Goal: Task Accomplishment & Management: Complete application form

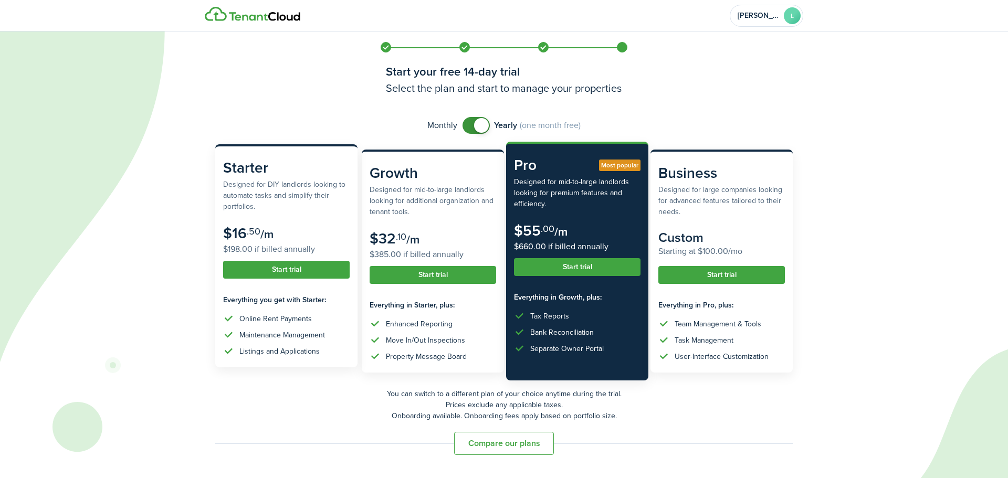
click at [287, 270] on button "Start trial" at bounding box center [286, 270] width 127 height 18
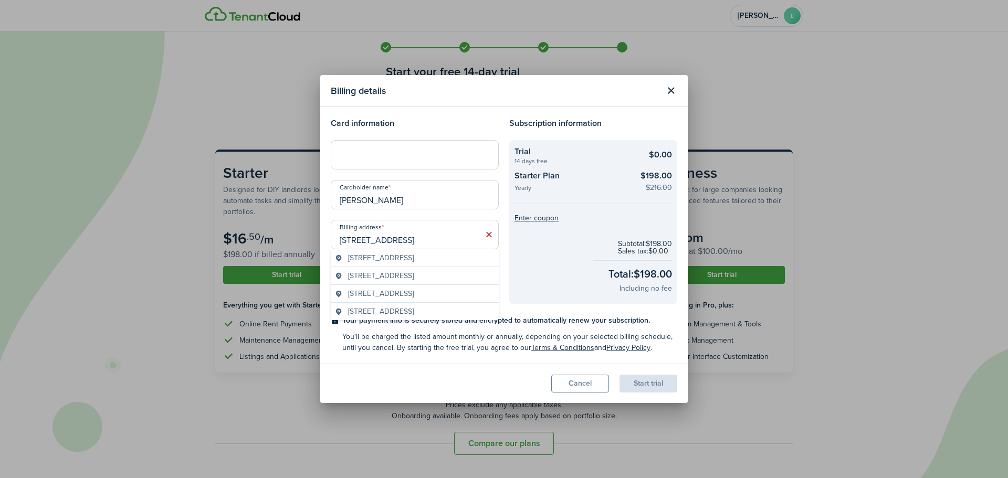
click at [395, 276] on span "[STREET_ADDRESS]" at bounding box center [381, 275] width 66 height 11
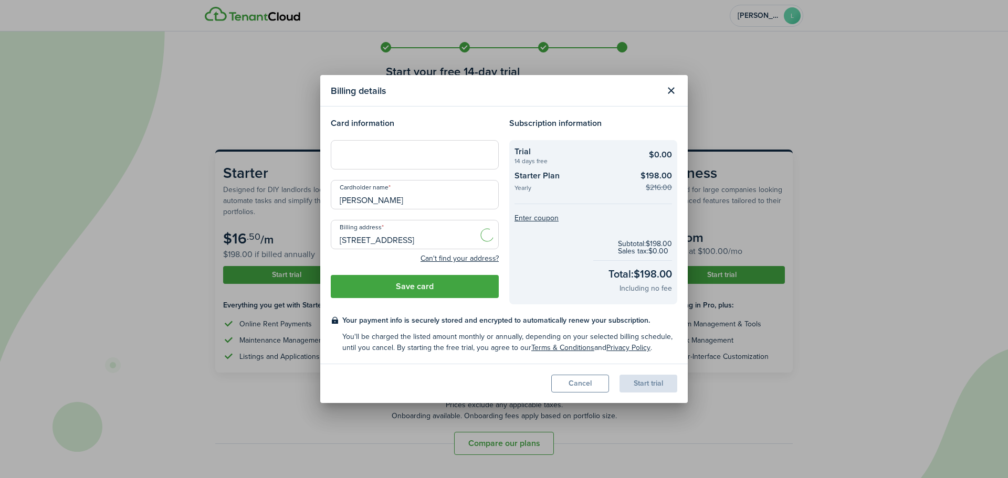
type input "[STREET_ADDRESS]"
click at [414, 288] on button "Save card" at bounding box center [415, 286] width 168 height 23
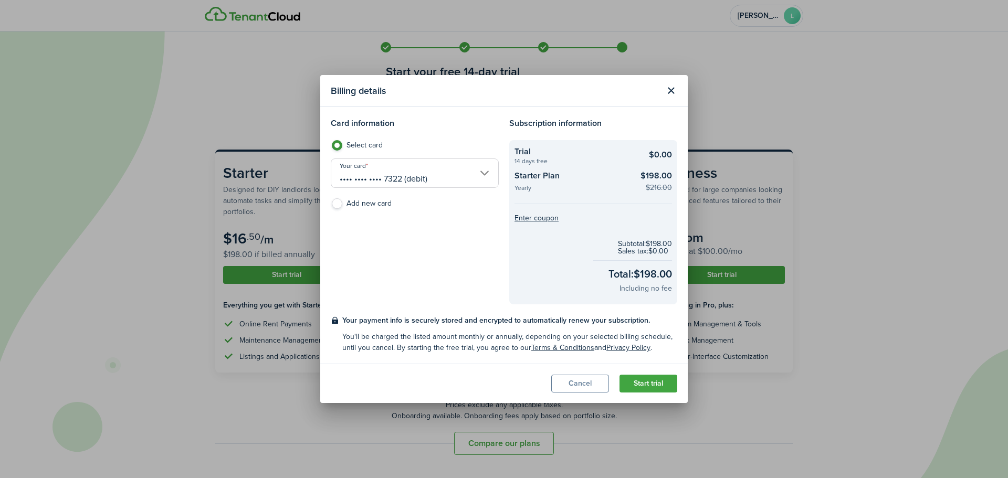
click at [659, 384] on button "Start trial" at bounding box center [649, 384] width 58 height 18
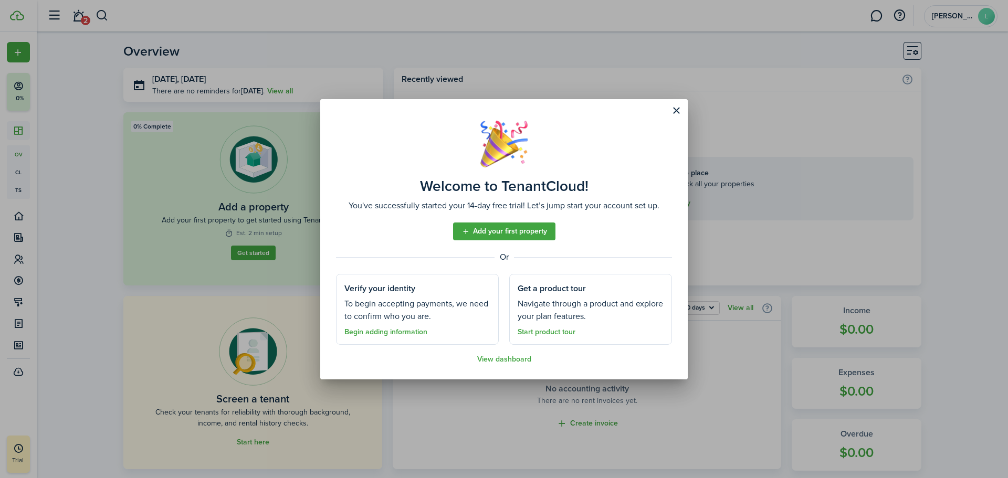
click at [499, 232] on link "Add your first property" at bounding box center [504, 232] width 102 height 18
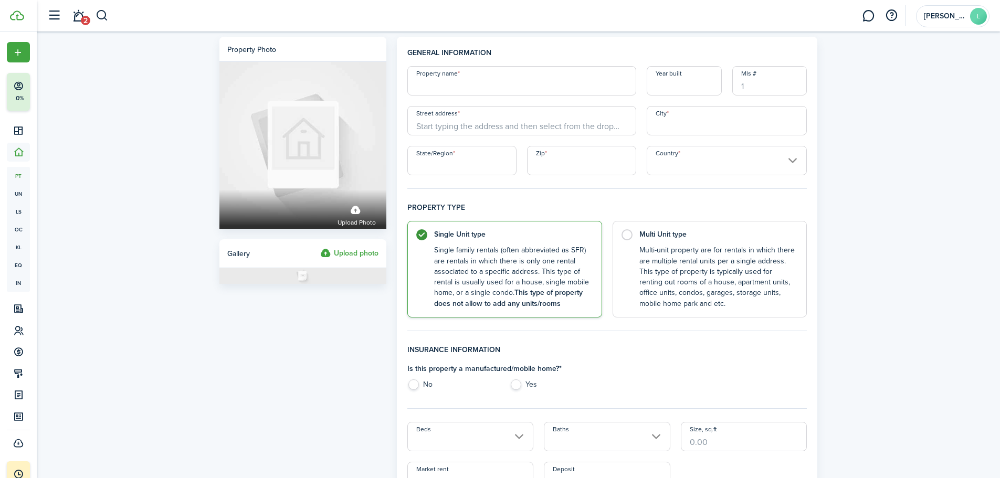
click at [450, 86] on input "Property name" at bounding box center [521, 80] width 229 height 29
type input "[PERSON_NAME] St"
click at [477, 129] on input "Street address" at bounding box center [521, 120] width 229 height 29
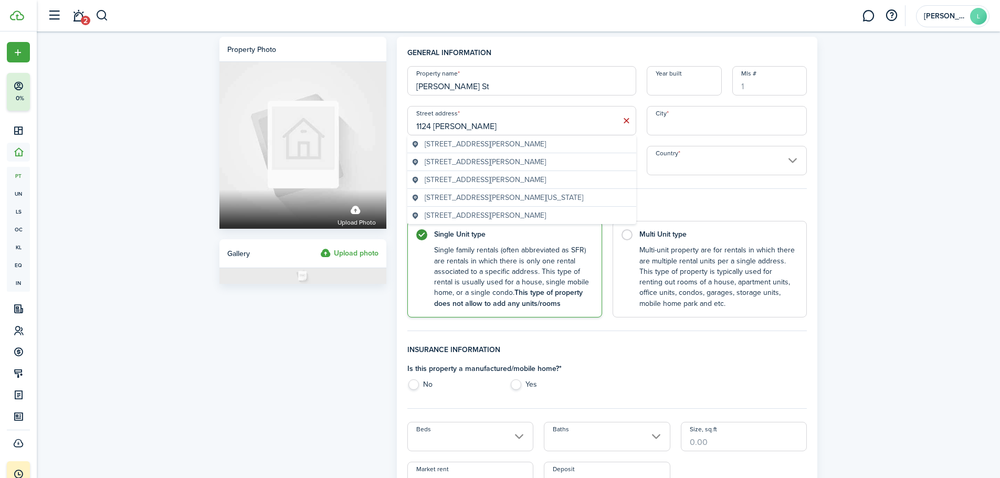
click at [546, 162] on span "[STREET_ADDRESS][PERSON_NAME]" at bounding box center [485, 161] width 121 height 11
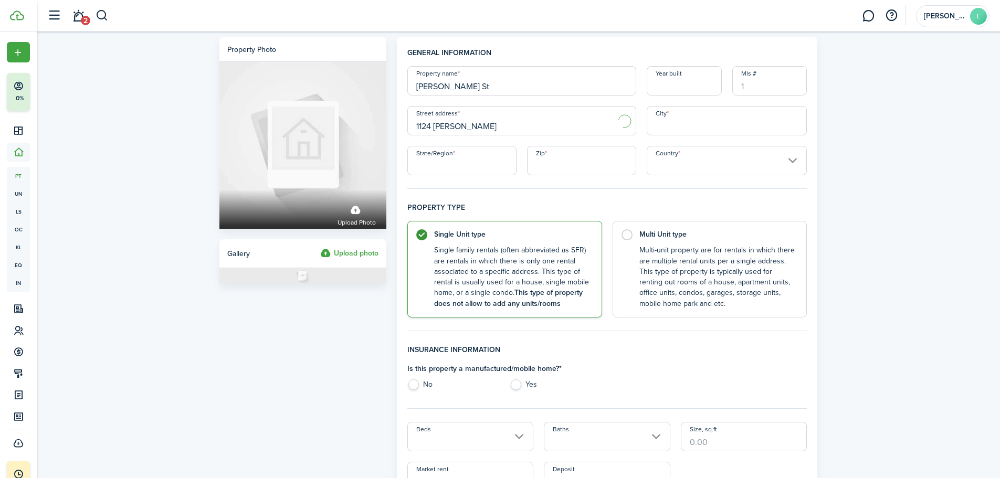
type input "[STREET_ADDRESS][PERSON_NAME]"
type input "Independence"
type input "MO"
type input "64050"
type input "[GEOGRAPHIC_DATA]"
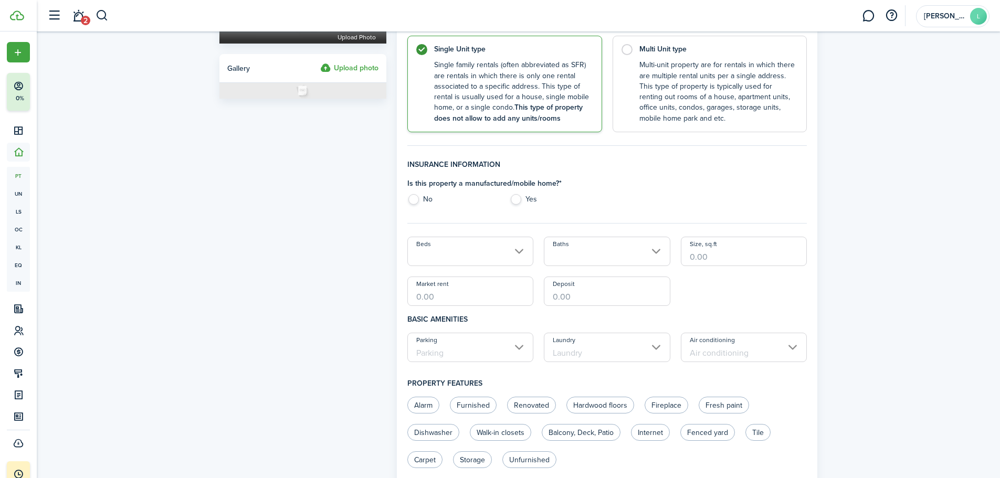
scroll to position [210, 0]
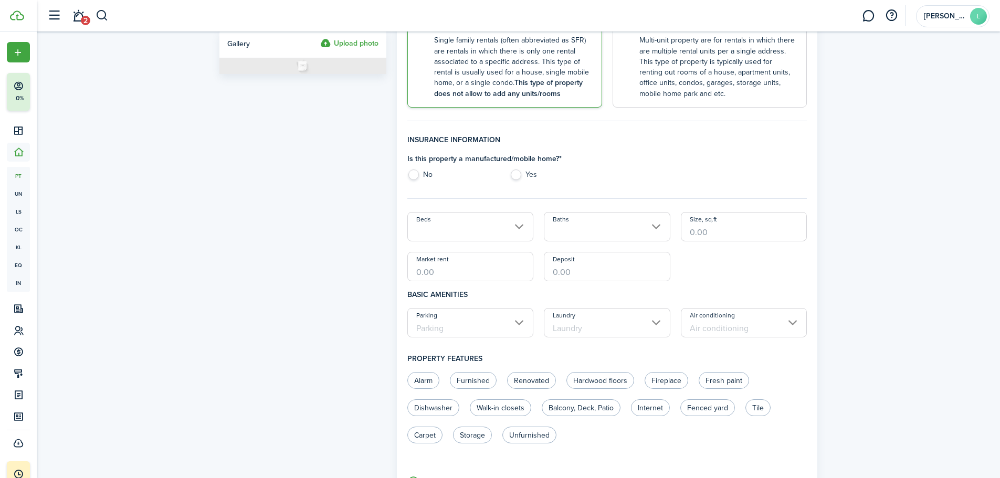
click at [414, 175] on label "No" at bounding box center [453, 178] width 92 height 16
radio input "true"
click at [469, 230] on input "Beds" at bounding box center [470, 226] width 127 height 29
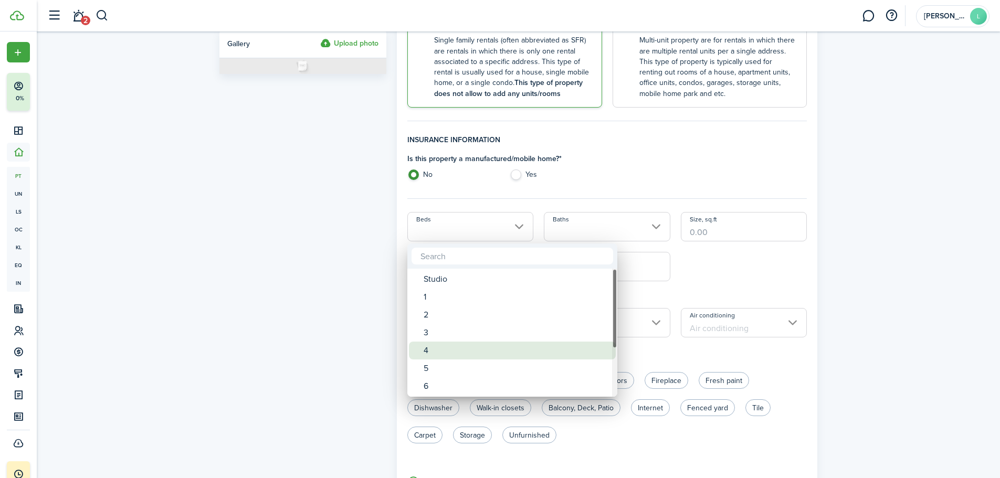
click at [431, 352] on div "4" at bounding box center [517, 351] width 186 height 18
type input "4"
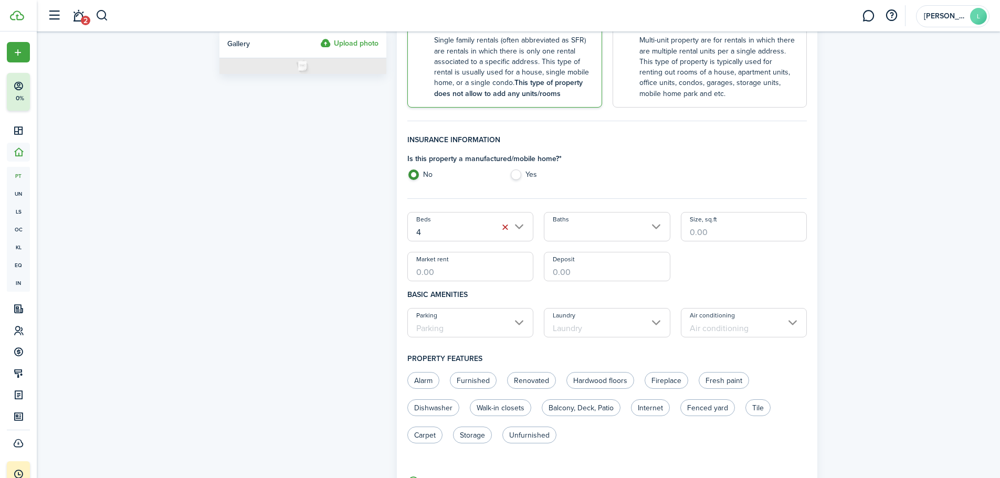
click at [589, 234] on input "Baths" at bounding box center [607, 226] width 127 height 29
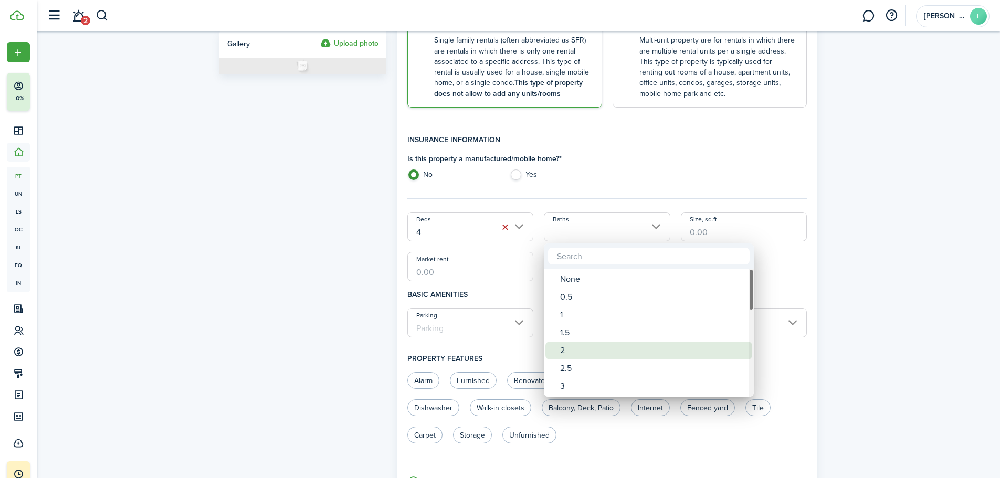
click at [575, 354] on div "2" at bounding box center [653, 351] width 186 height 18
type input "2"
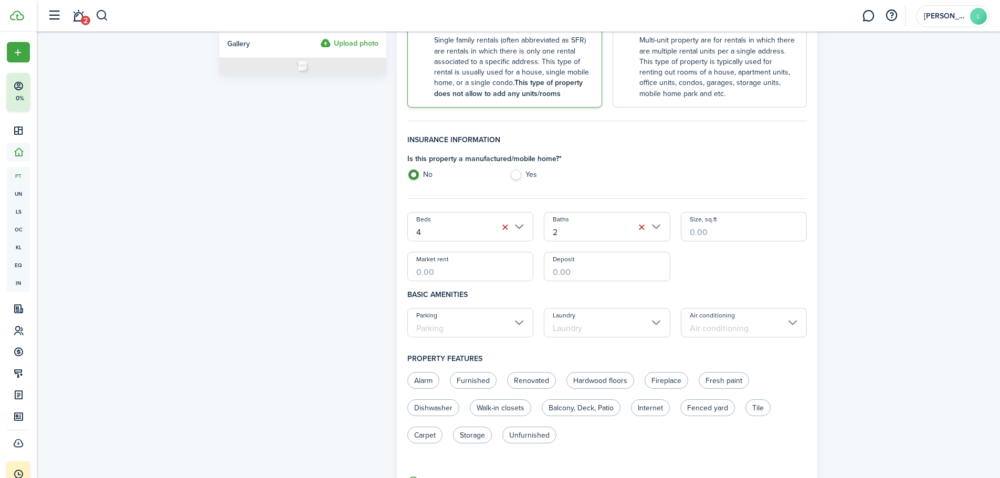
click at [720, 231] on input "Size, sq.ft" at bounding box center [744, 226] width 127 height 29
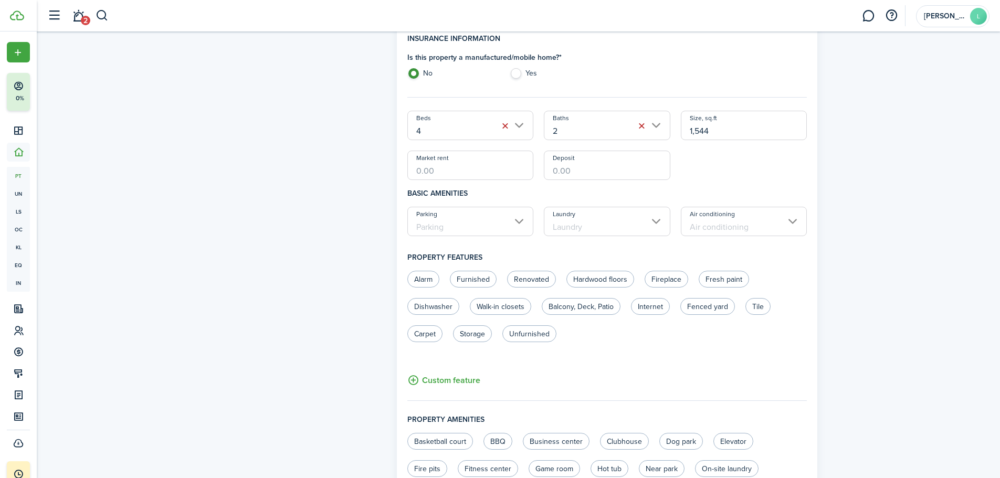
scroll to position [315, 0]
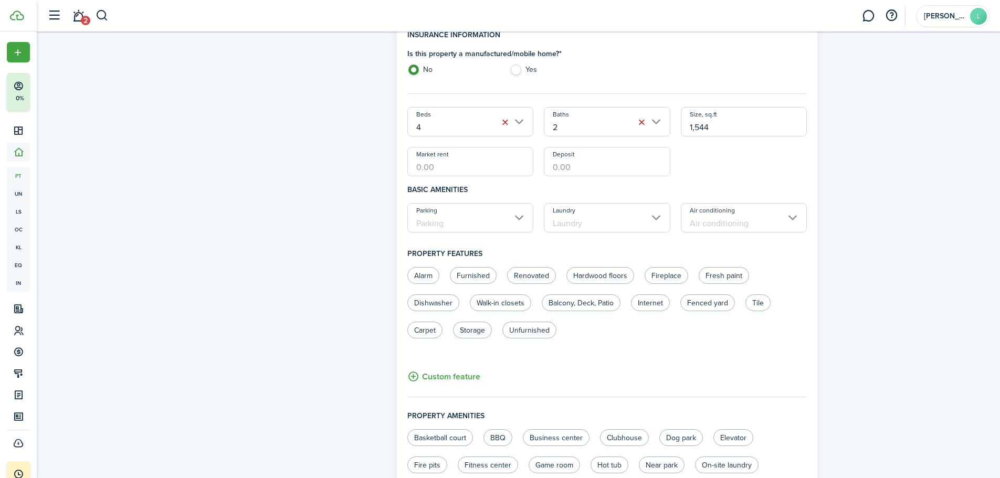
type input "1,544"
click at [453, 164] on input "Market rent" at bounding box center [470, 161] width 127 height 29
type input "$1,900.00"
click at [454, 218] on input "Parking" at bounding box center [470, 217] width 127 height 29
type input "$1,900.00"
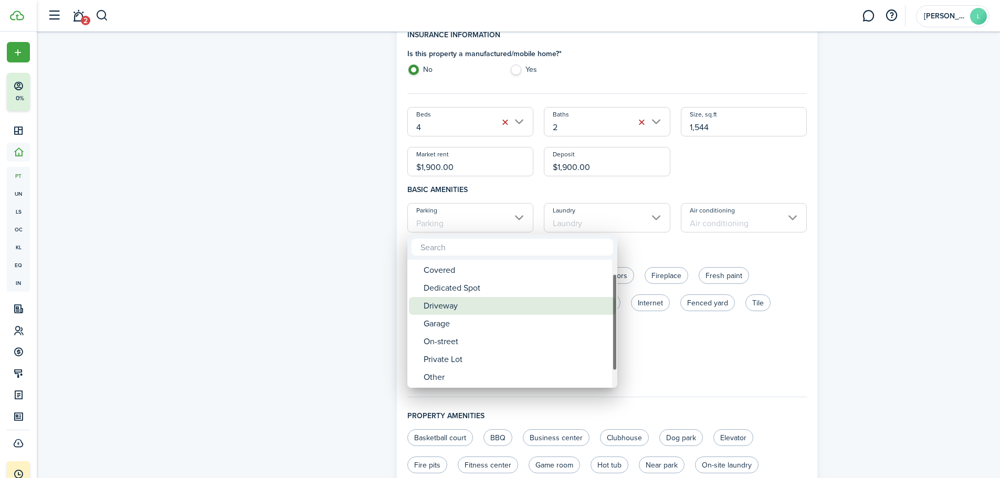
click at [476, 307] on div "Driveway" at bounding box center [517, 306] width 186 height 18
type input "Driveway"
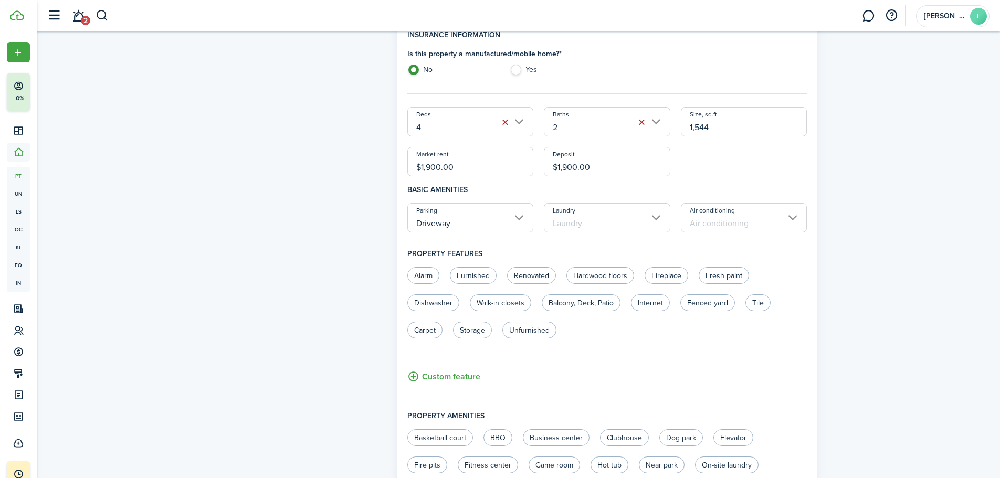
click at [603, 222] on input "Laundry" at bounding box center [607, 217] width 127 height 29
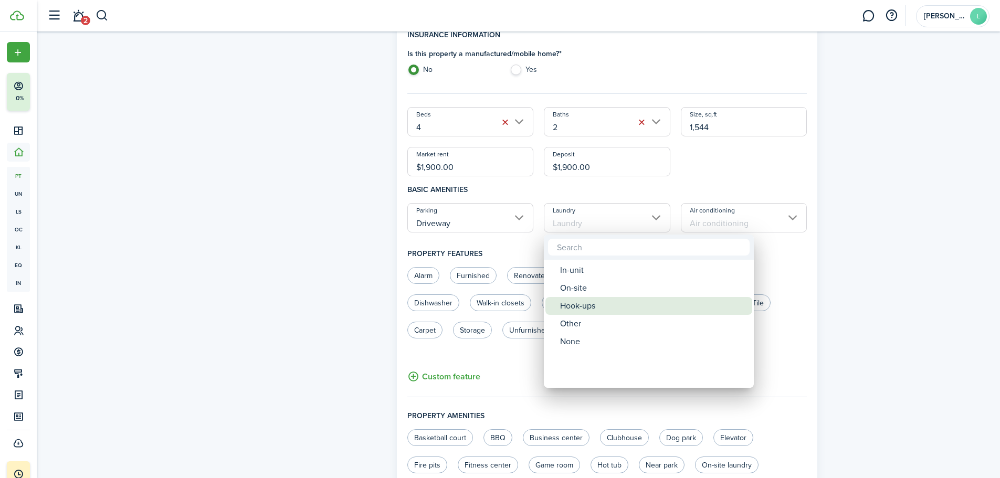
click at [581, 305] on div "Hook-ups" at bounding box center [653, 306] width 186 height 18
type input "Hook-ups"
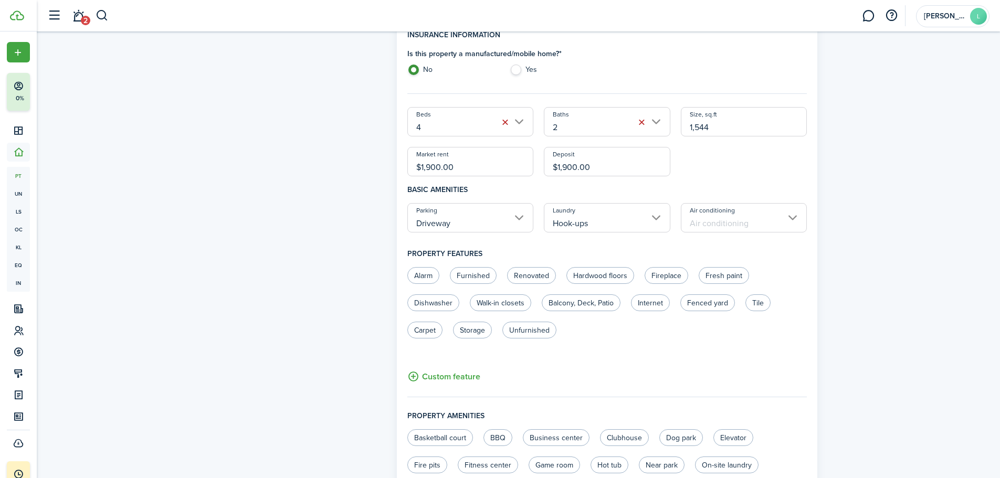
click at [728, 223] on input "Air conditioning" at bounding box center [744, 217] width 127 height 29
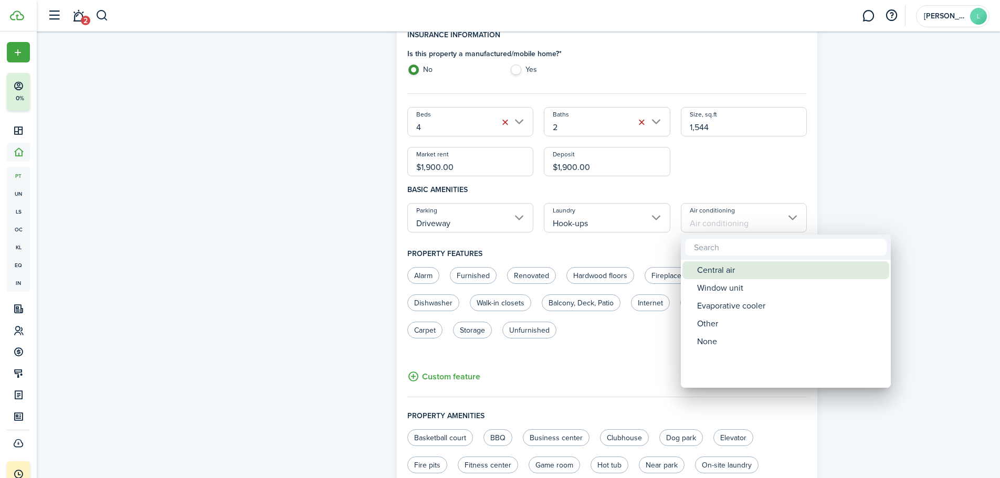
click at [718, 269] on div "Central air" at bounding box center [790, 270] width 186 height 18
type input "Central air"
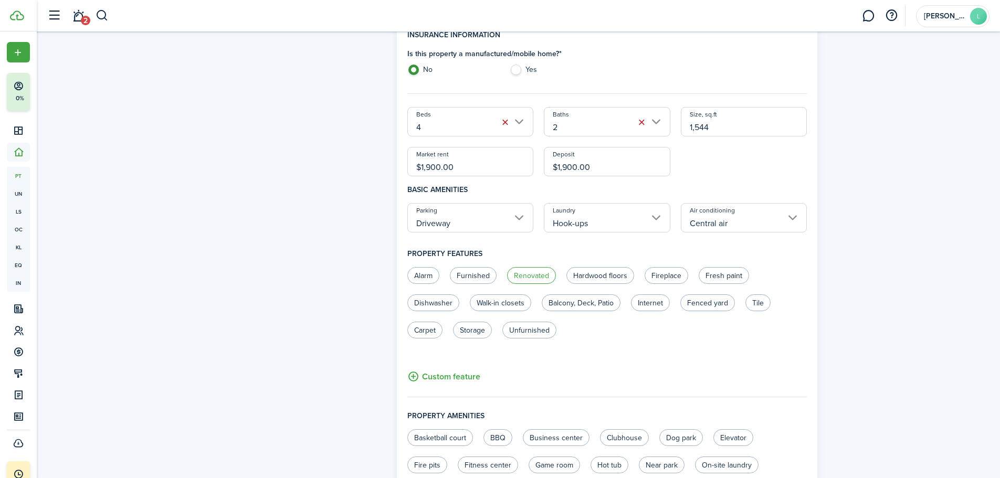
click at [525, 271] on label "Renovated" at bounding box center [531, 275] width 49 height 17
radio input "true"
click at [727, 276] on label "Fresh paint" at bounding box center [724, 275] width 50 height 17
radio input "true"
click at [719, 305] on label "Fenced yard" at bounding box center [707, 303] width 55 height 17
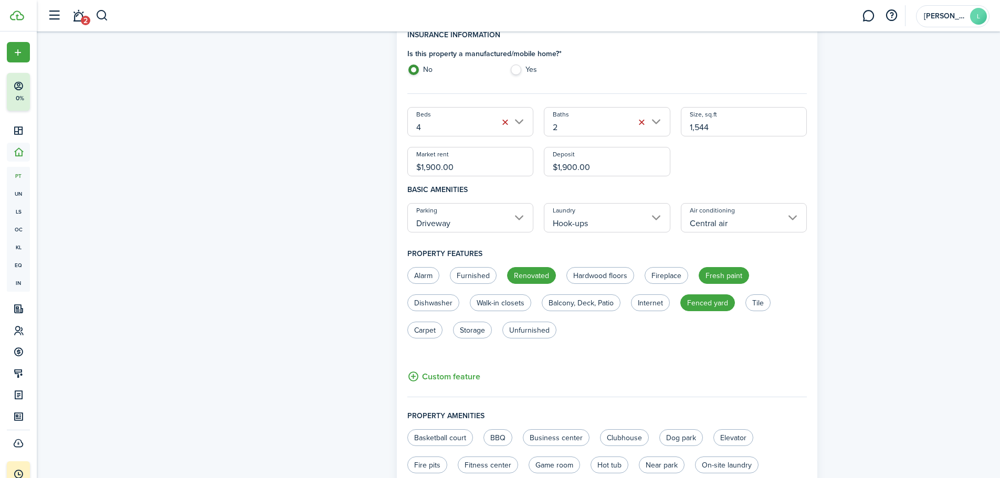
radio input "true"
click at [756, 302] on label "Tile" at bounding box center [758, 303] width 25 height 17
radio input "true"
click at [442, 301] on label "Dishwasher" at bounding box center [433, 303] width 52 height 17
radio input "true"
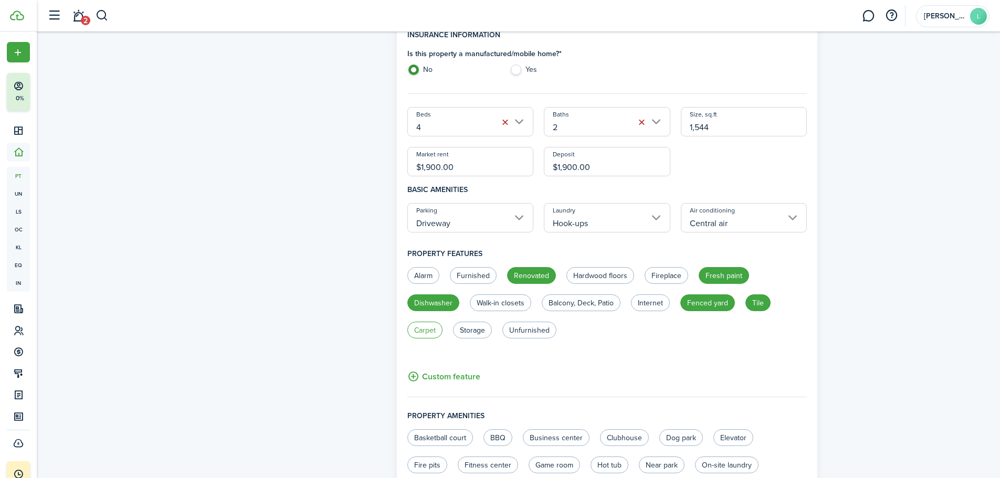
click at [428, 327] on label "Carpet" at bounding box center [424, 330] width 35 height 17
radio input "true"
click at [541, 330] on label "Unfurnished" at bounding box center [529, 330] width 54 height 17
radio input "true"
click at [474, 325] on label "Storage" at bounding box center [472, 330] width 39 height 17
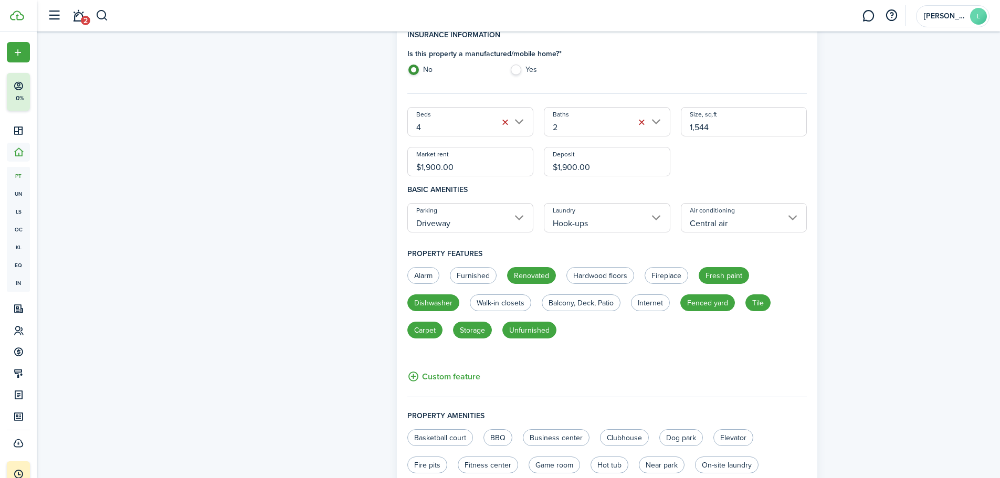
radio input "true"
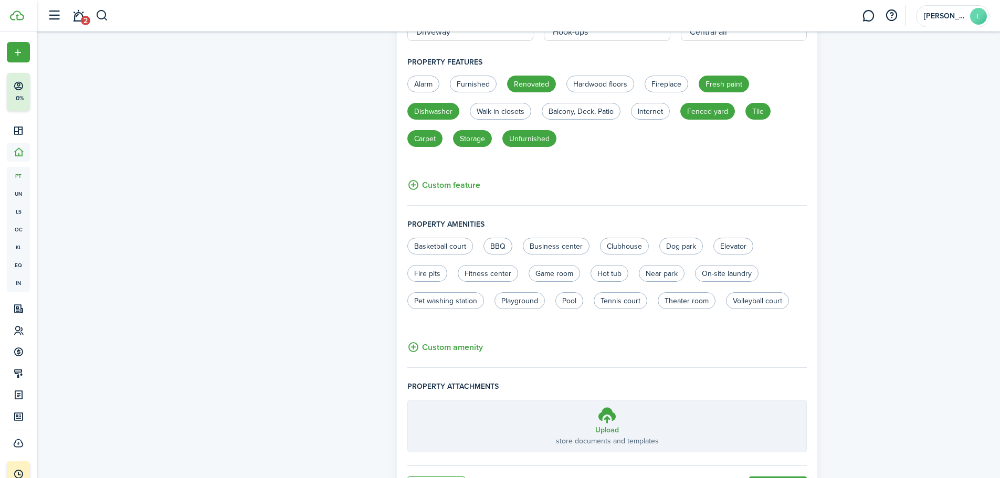
scroll to position [525, 0]
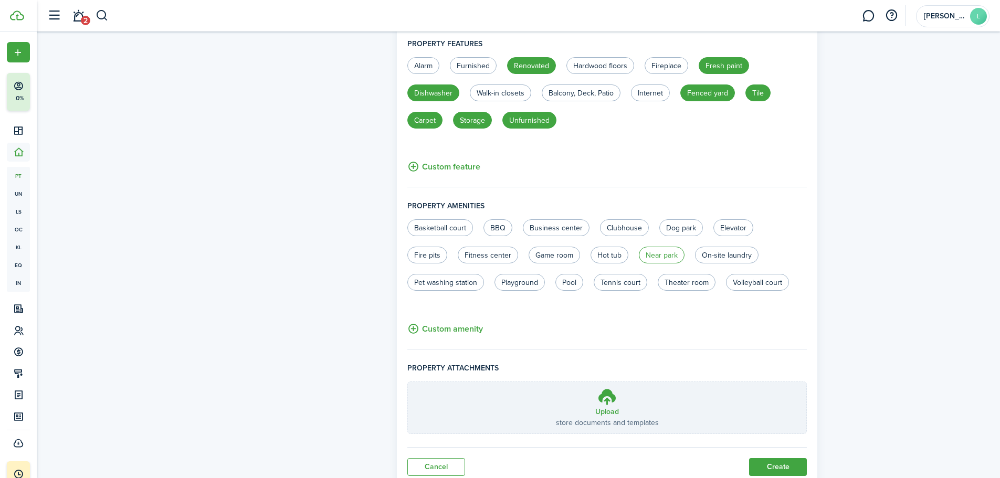
click at [659, 254] on label "Near park" at bounding box center [662, 255] width 46 height 17
radio input "true"
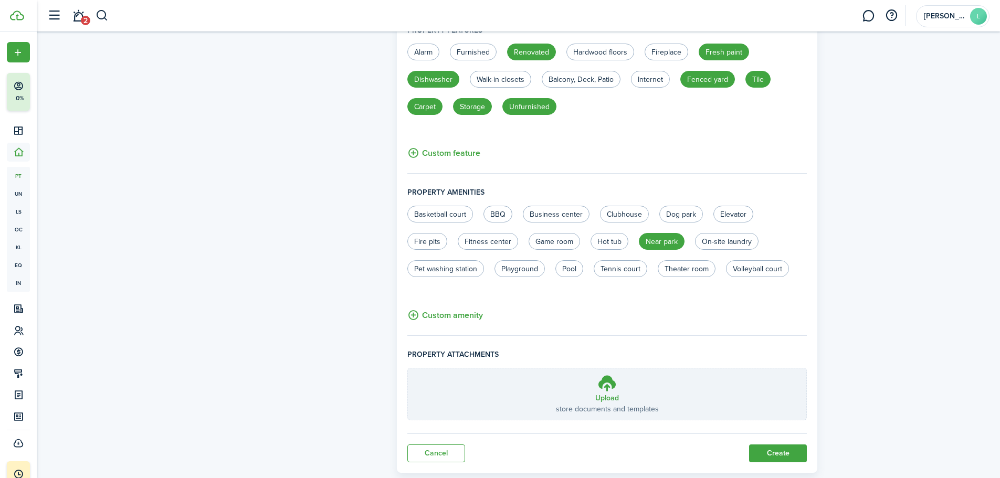
scroll to position [562, 0]
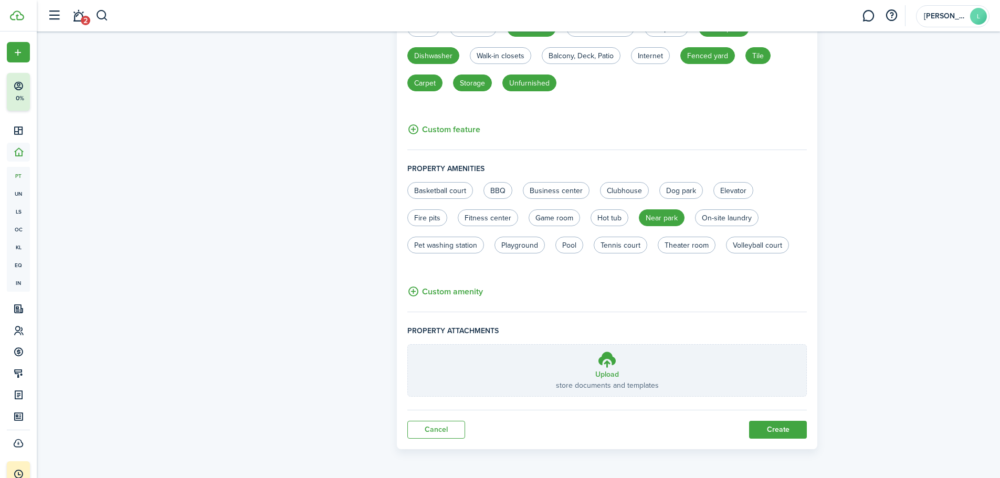
click at [781, 432] on button "Create" at bounding box center [778, 430] width 58 height 18
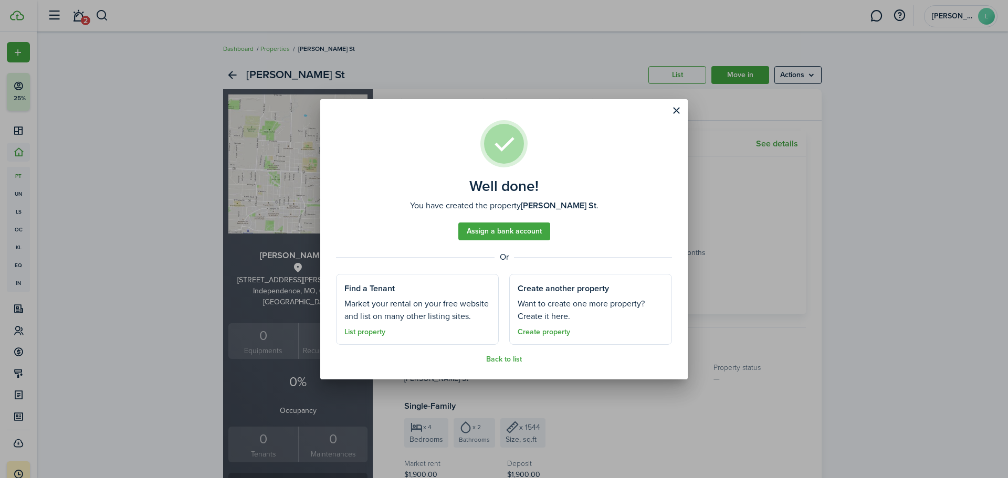
click at [500, 231] on link "Assign a bank account" at bounding box center [504, 232] width 92 height 18
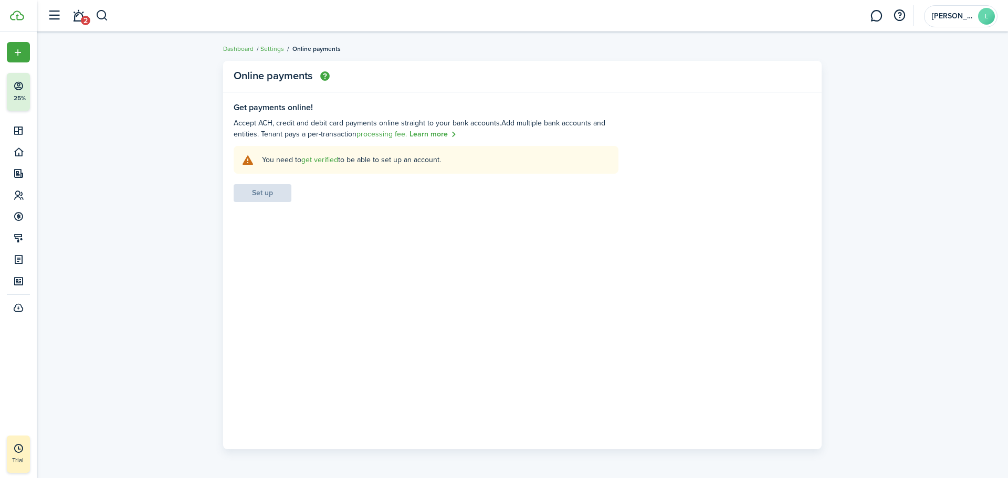
click at [323, 161] on link "get verified" at bounding box center [319, 159] width 37 height 11
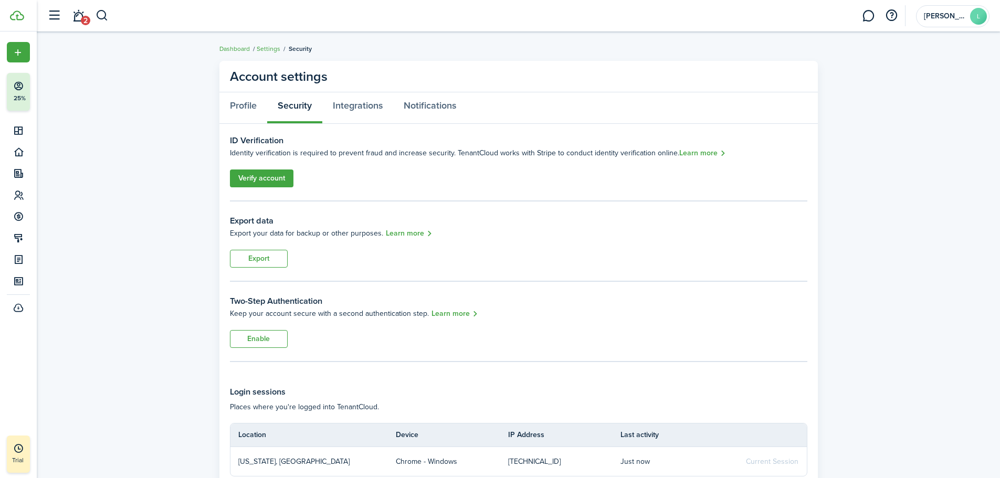
click at [258, 181] on link "Verify account" at bounding box center [262, 179] width 64 height 18
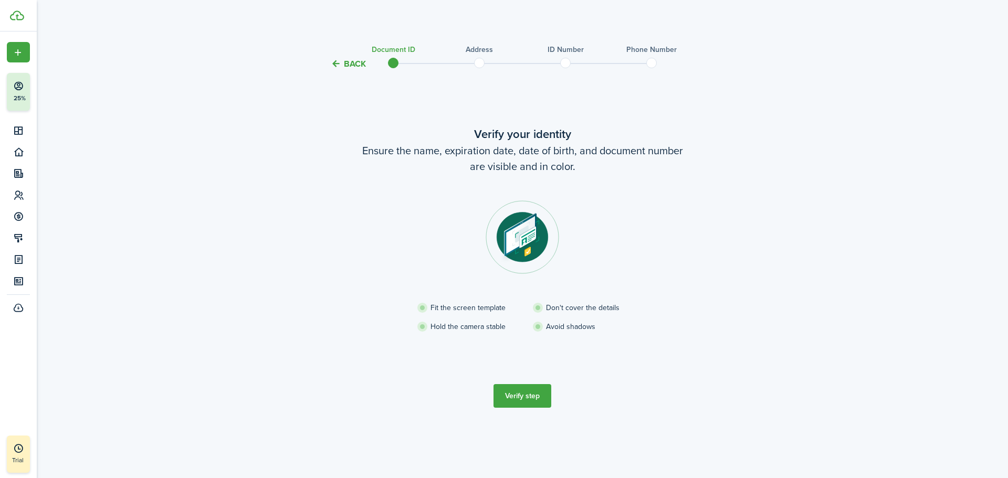
click at [522, 401] on button "Verify step" at bounding box center [523, 396] width 58 height 24
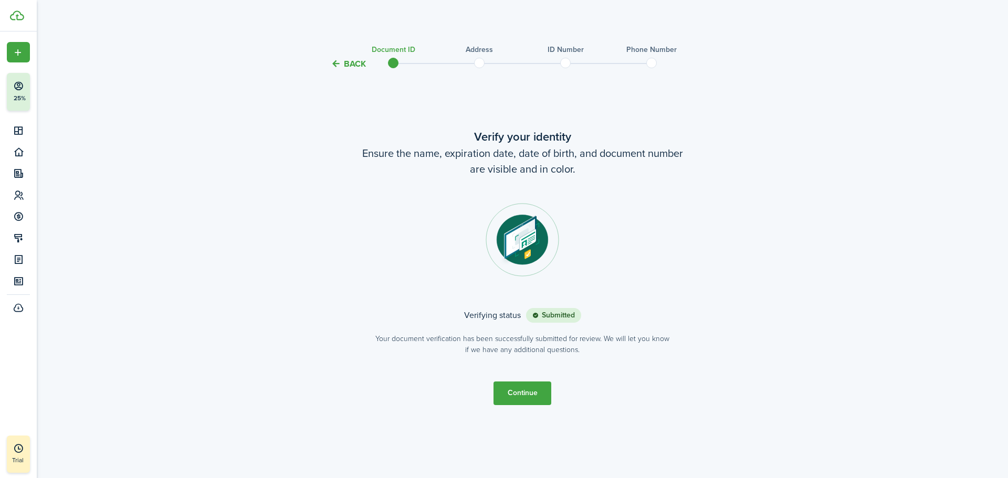
click at [522, 395] on button "Continue" at bounding box center [523, 394] width 58 height 24
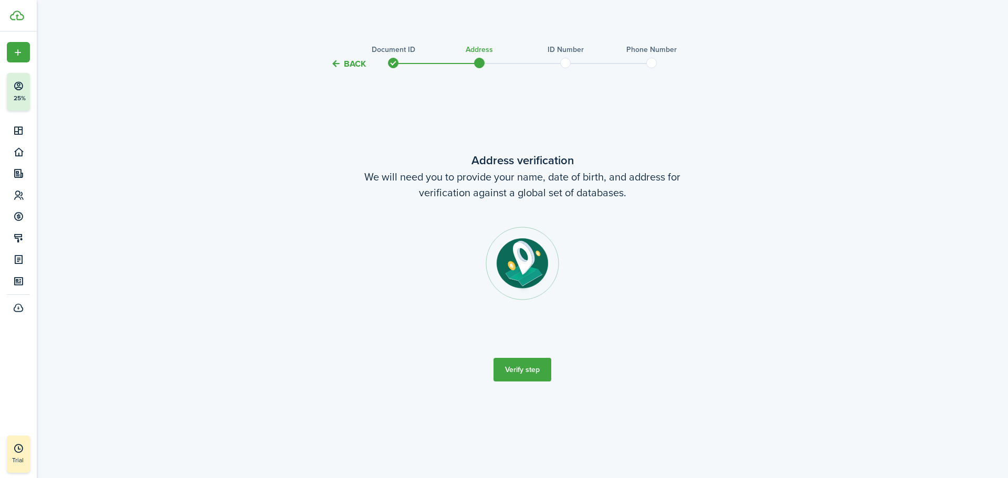
click at [522, 375] on button "Verify step" at bounding box center [523, 370] width 58 height 24
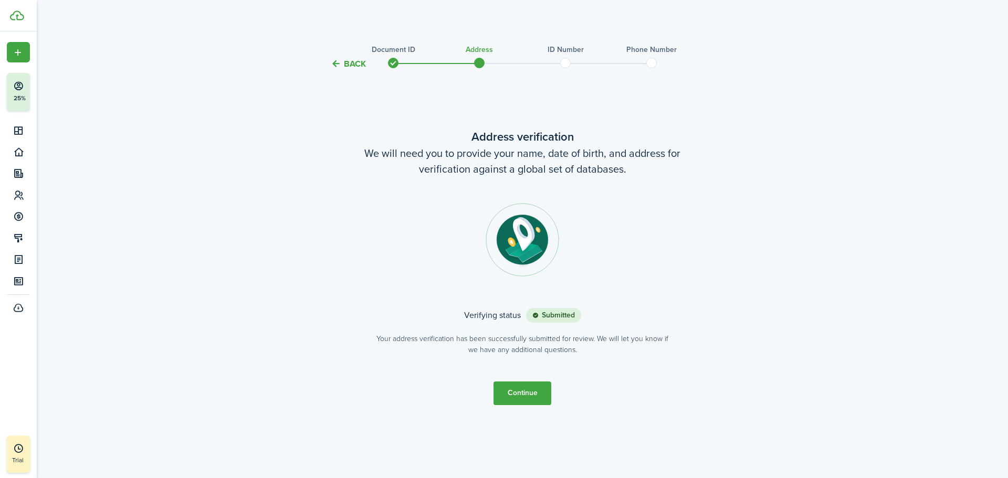
click at [529, 394] on button "Continue" at bounding box center [523, 394] width 58 height 24
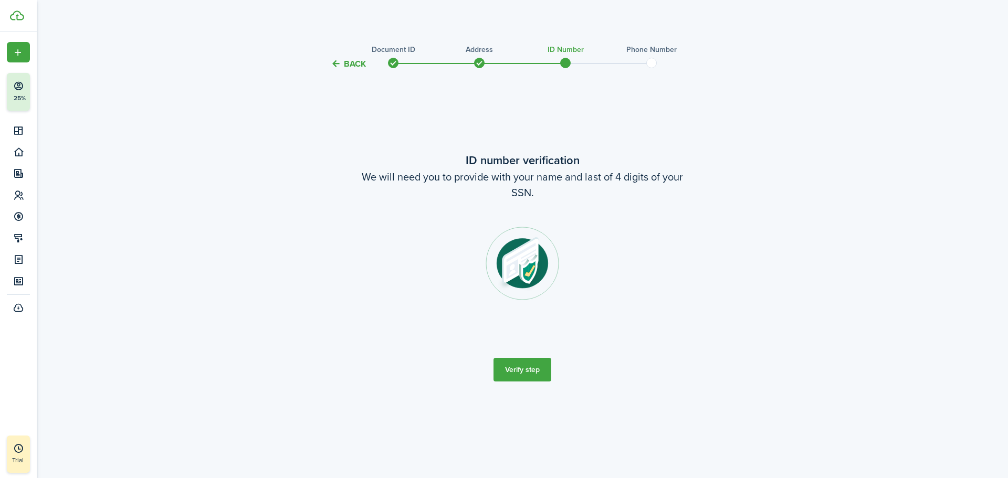
click at [525, 369] on button "Verify step" at bounding box center [523, 370] width 58 height 24
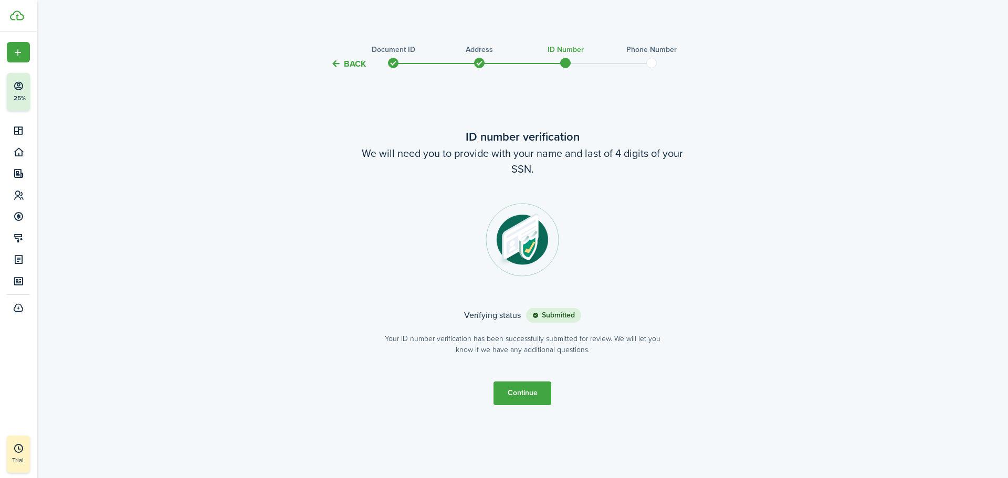
click at [518, 392] on button "Continue" at bounding box center [523, 394] width 58 height 24
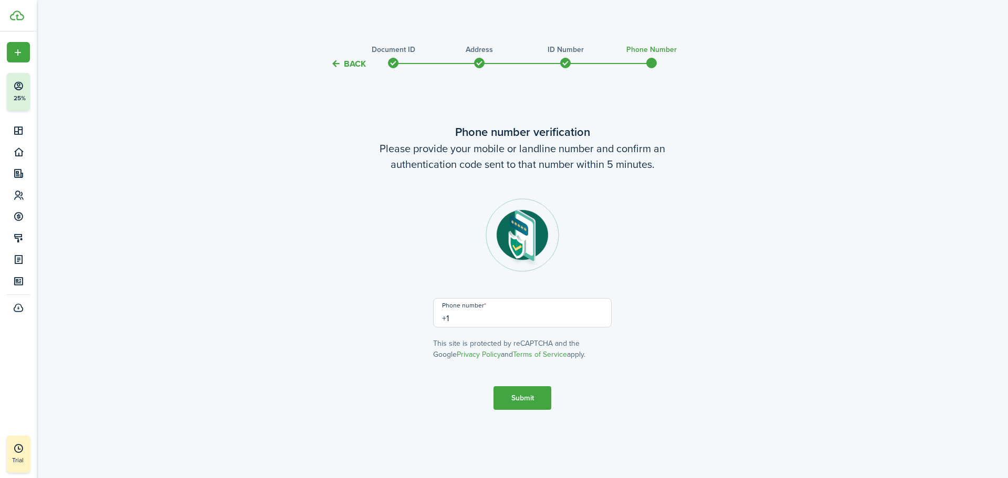
click at [483, 313] on input "+1" at bounding box center [522, 312] width 179 height 29
type input "[PHONE_NUMBER]"
click at [528, 396] on button "Submit" at bounding box center [523, 398] width 58 height 24
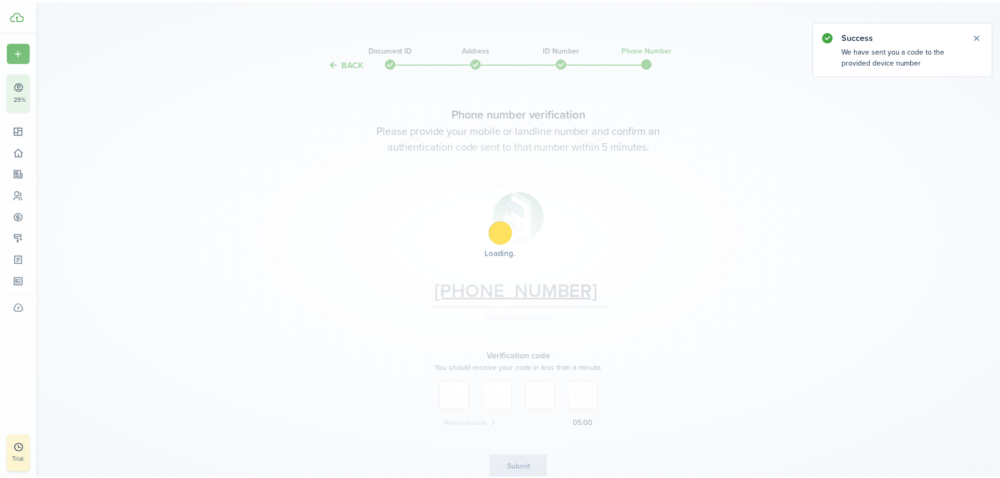
scroll to position [51, 0]
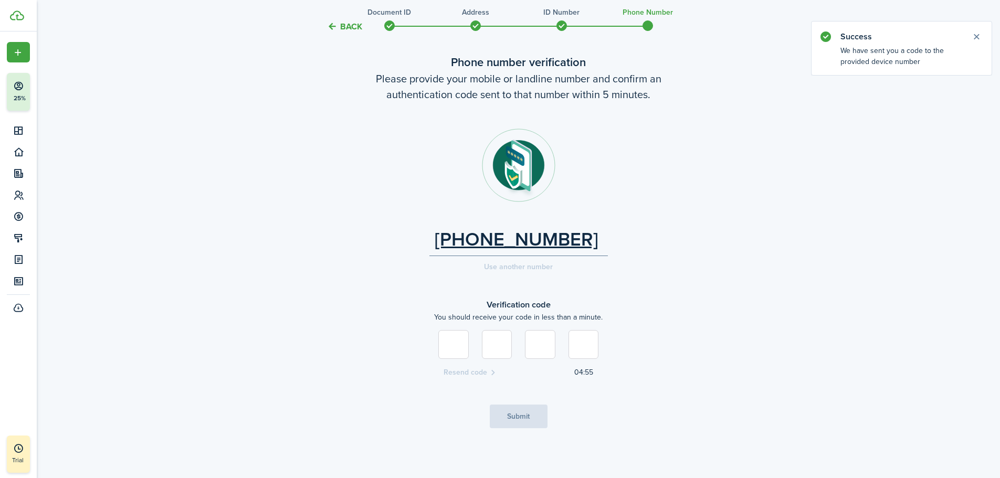
type input "5"
type input "2"
type input "1"
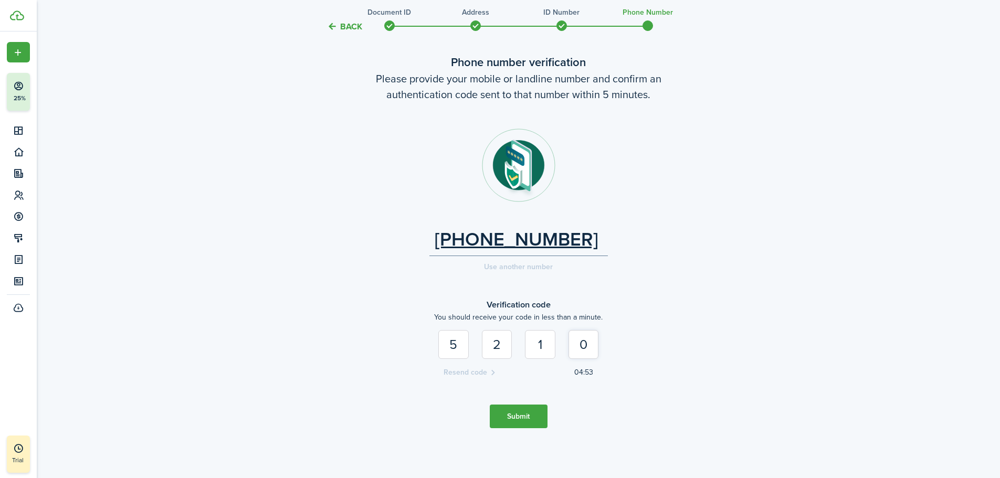
type input "0"
click at [517, 426] on button "Submit" at bounding box center [519, 417] width 58 height 24
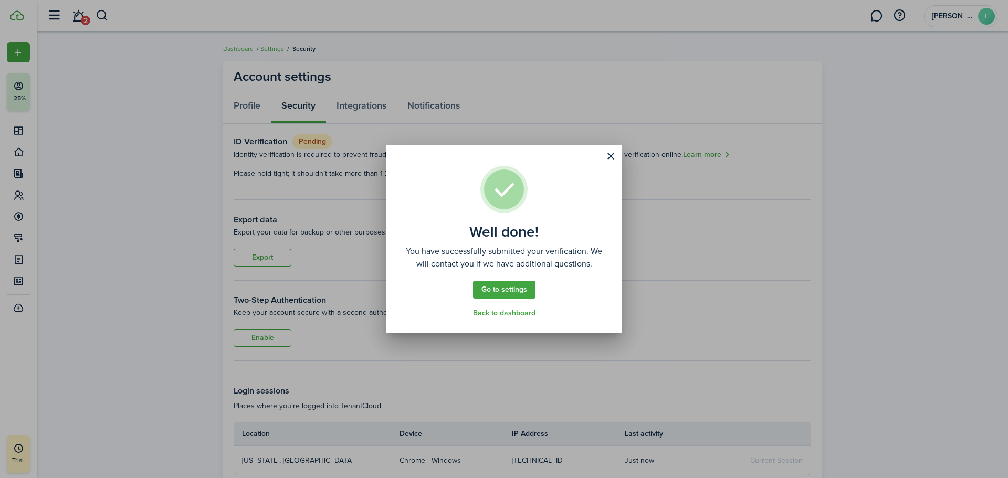
click at [505, 313] on link "Back to dashboard" at bounding box center [504, 313] width 62 height 8
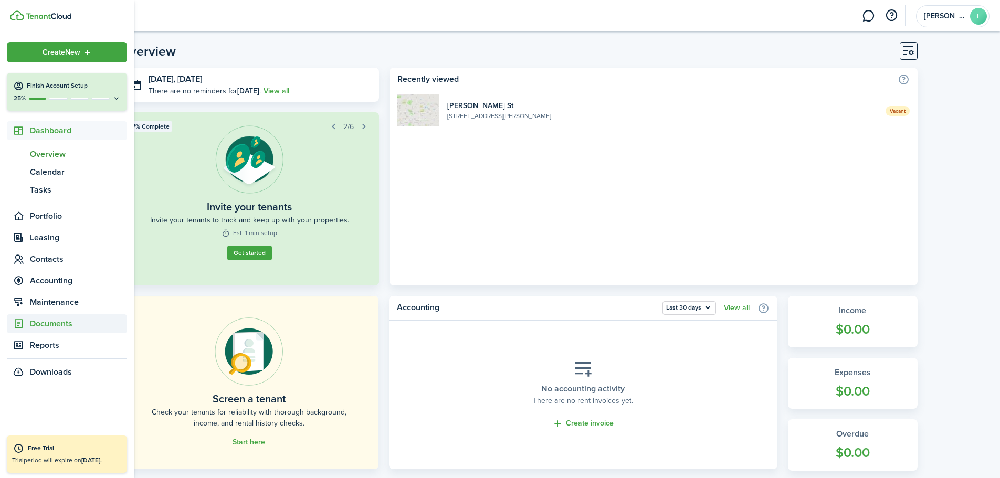
click at [64, 326] on span "Documents" at bounding box center [78, 324] width 97 height 13
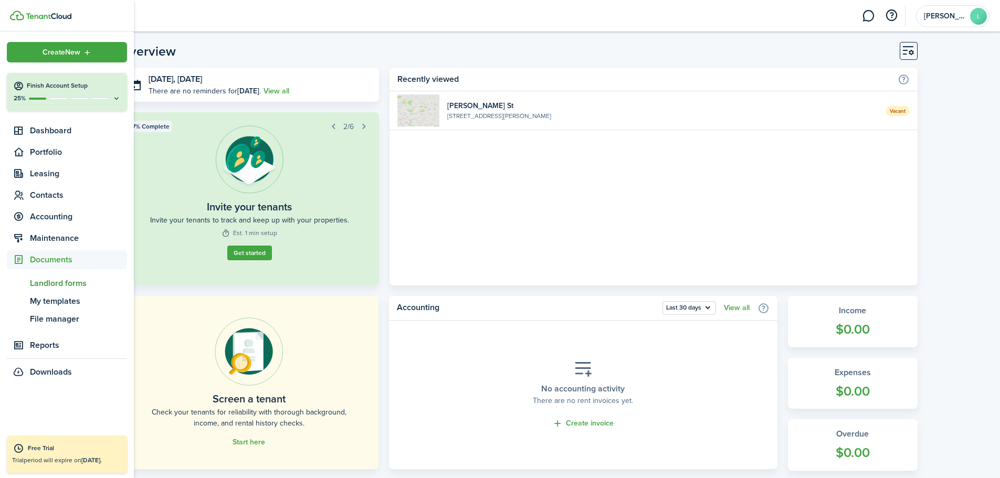
click at [69, 286] on span "Landlord forms" at bounding box center [78, 283] width 97 height 13
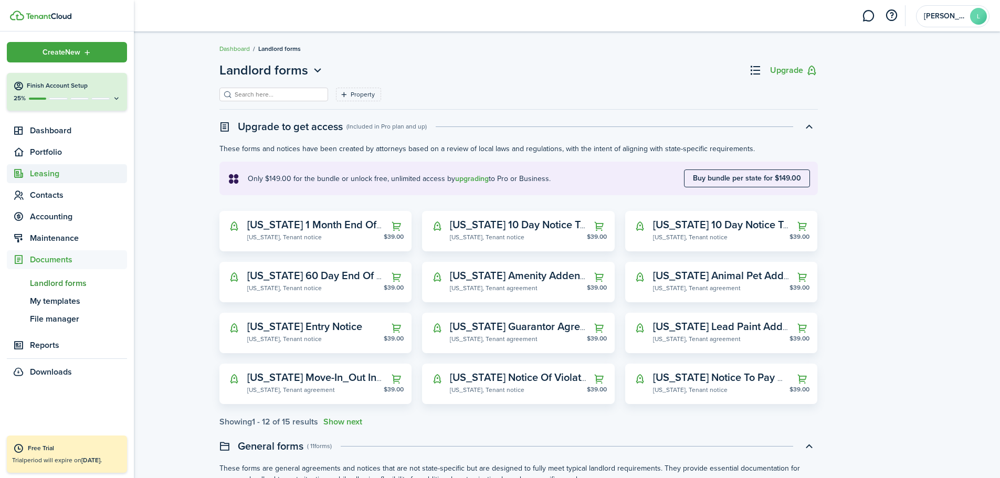
click at [46, 172] on span "Leasing" at bounding box center [78, 173] width 97 height 13
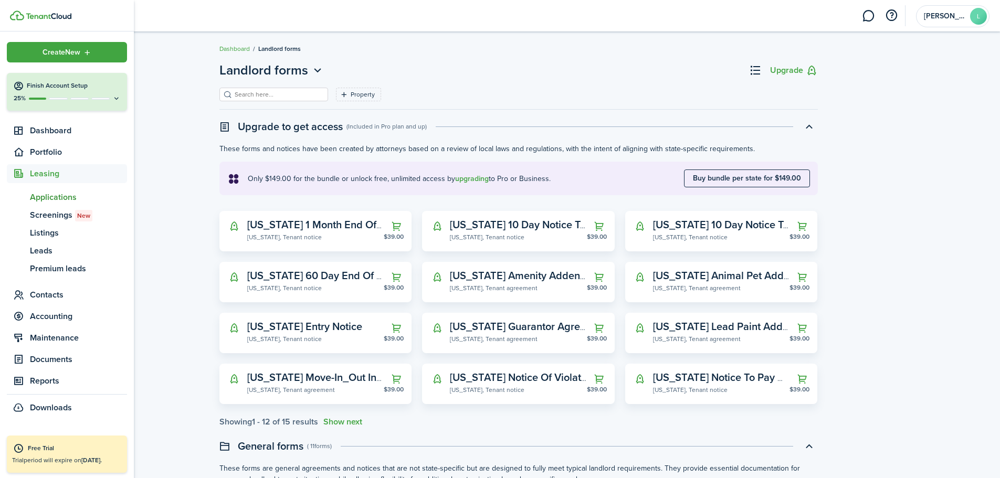
click at [62, 196] on span "Applications" at bounding box center [78, 197] width 97 height 13
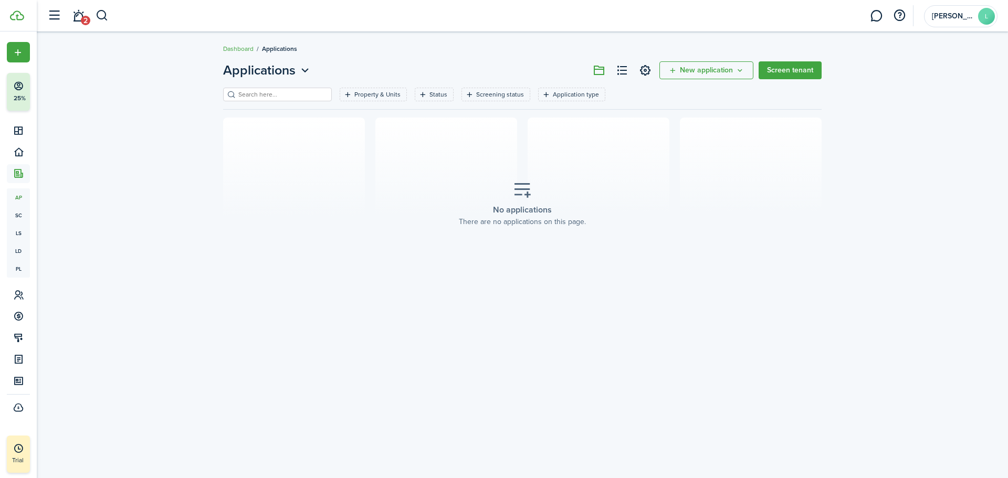
click at [740, 70] on icon "New application" at bounding box center [740, 70] width 9 height 8
click at [696, 114] on button "Invite to apply" at bounding box center [708, 112] width 92 height 18
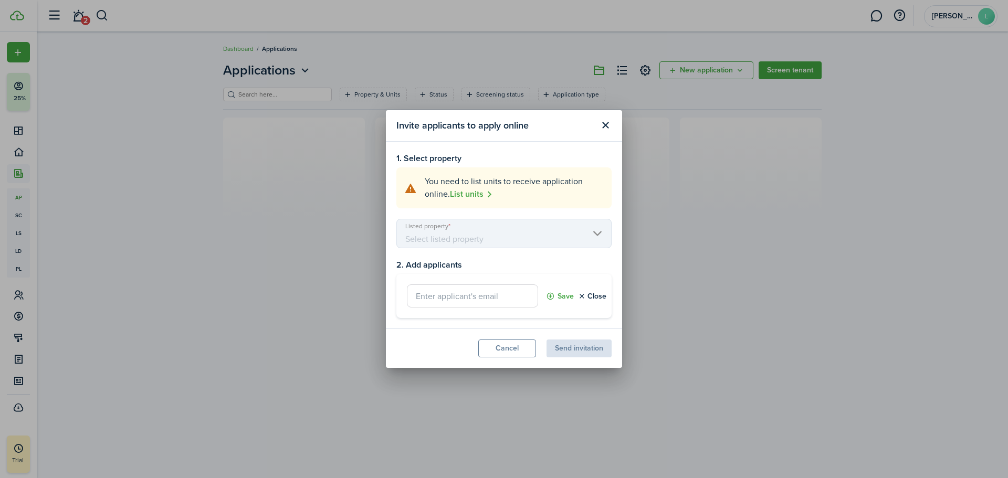
click at [592, 235] on mbsc-scroller "Listed property" at bounding box center [503, 233] width 215 height 29
click at [597, 232] on mbsc-scroller "Listed property" at bounding box center [503, 233] width 215 height 29
click at [450, 235] on mbsc-scroller "Listed property" at bounding box center [503, 233] width 215 height 29
click at [454, 299] on input "text" at bounding box center [472, 296] width 131 height 23
click at [470, 195] on link "List units" at bounding box center [471, 194] width 43 height 13
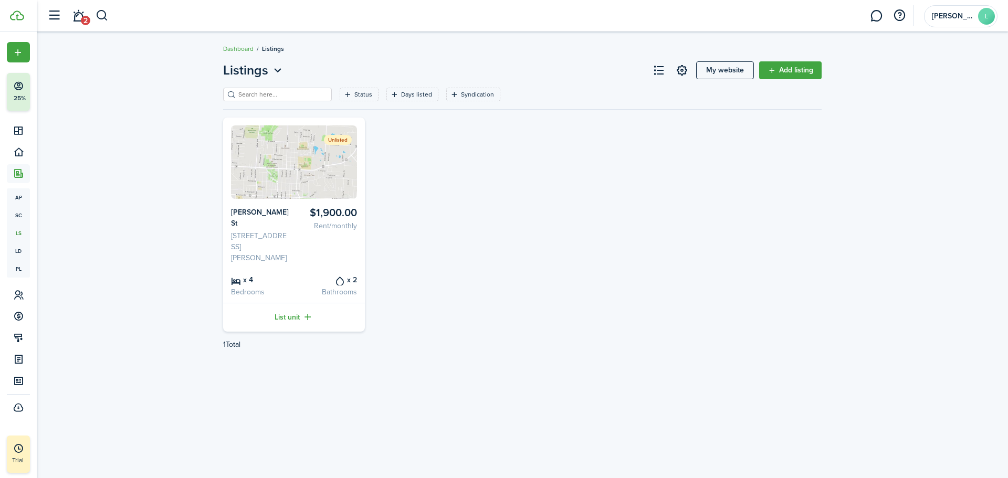
click at [287, 307] on link "List unit" at bounding box center [294, 317] width 142 height 29
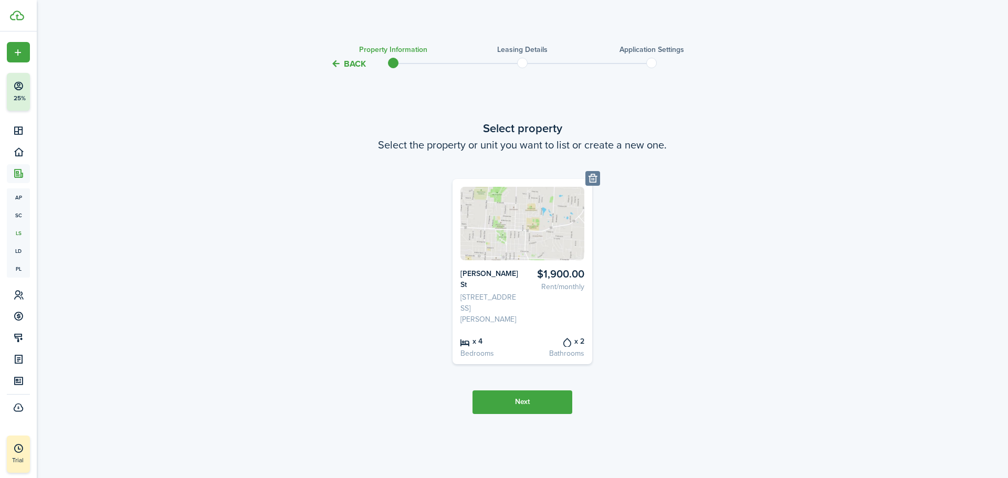
click at [523, 396] on button "Next" at bounding box center [523, 403] width 100 height 24
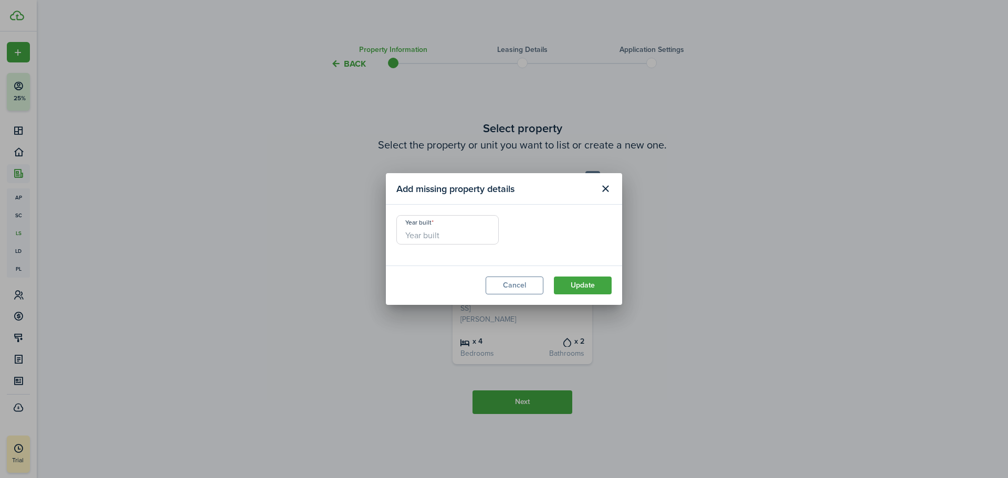
click at [462, 234] on input "Year built" at bounding box center [447, 229] width 102 height 29
type input "1910"
click at [585, 287] on button "Update" at bounding box center [583, 286] width 58 height 18
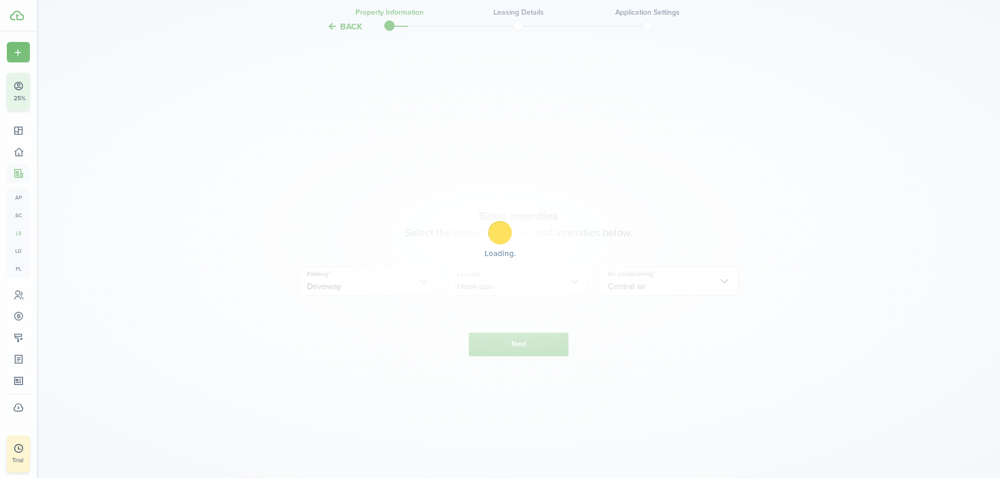
scroll to position [408, 0]
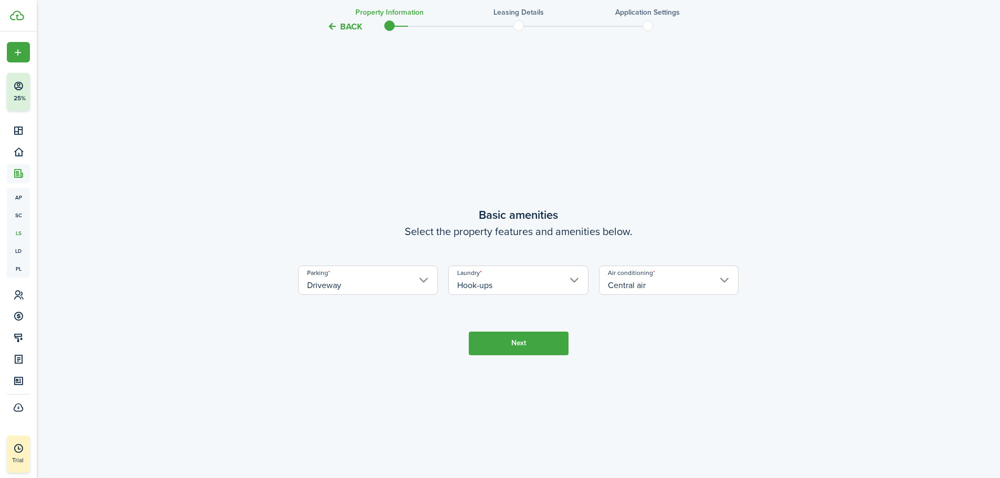
click at [522, 348] on button "Next" at bounding box center [519, 344] width 100 height 24
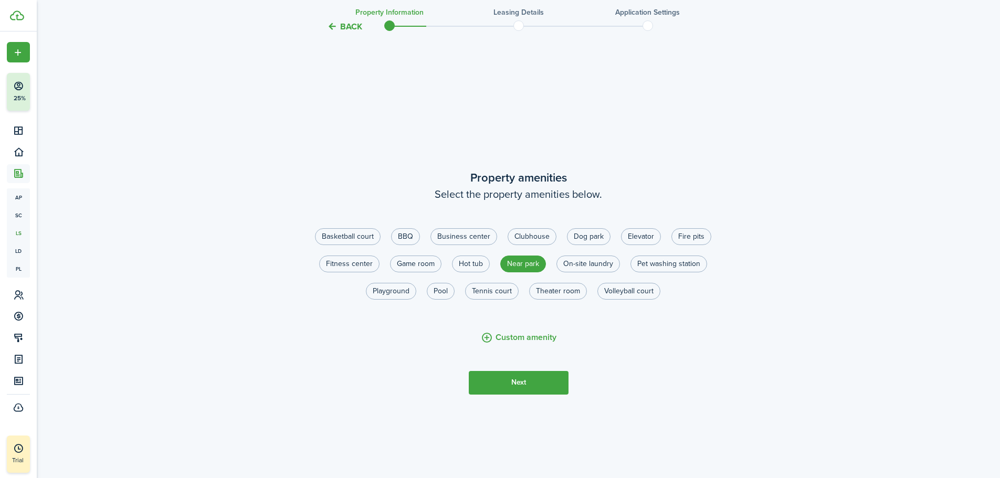
scroll to position [886, 0]
click at [524, 383] on button "Next" at bounding box center [519, 382] width 100 height 24
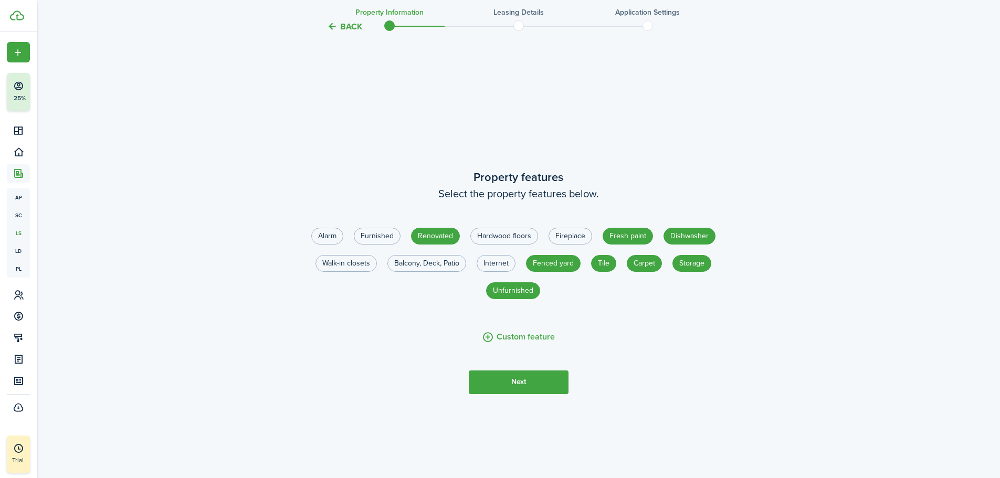
scroll to position [1365, 0]
click at [526, 384] on button "Next" at bounding box center [519, 382] width 100 height 24
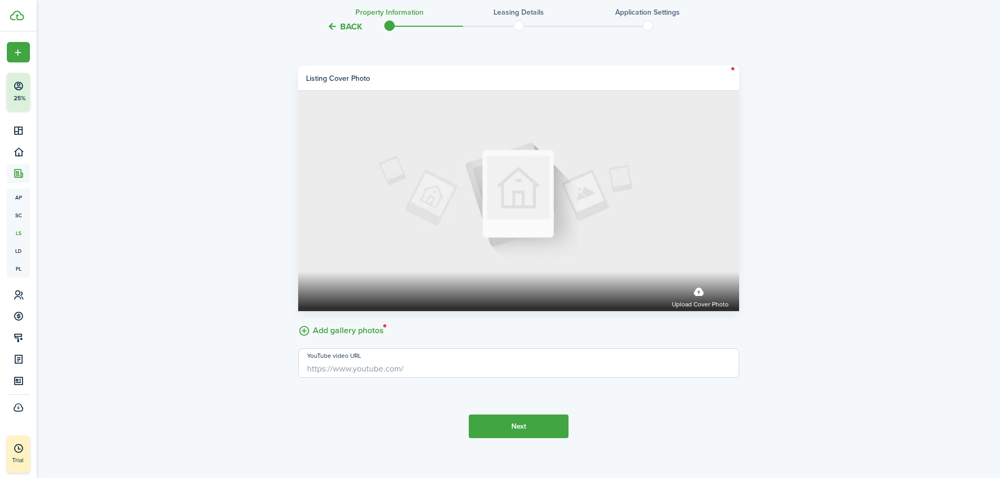
scroll to position [1925, 0]
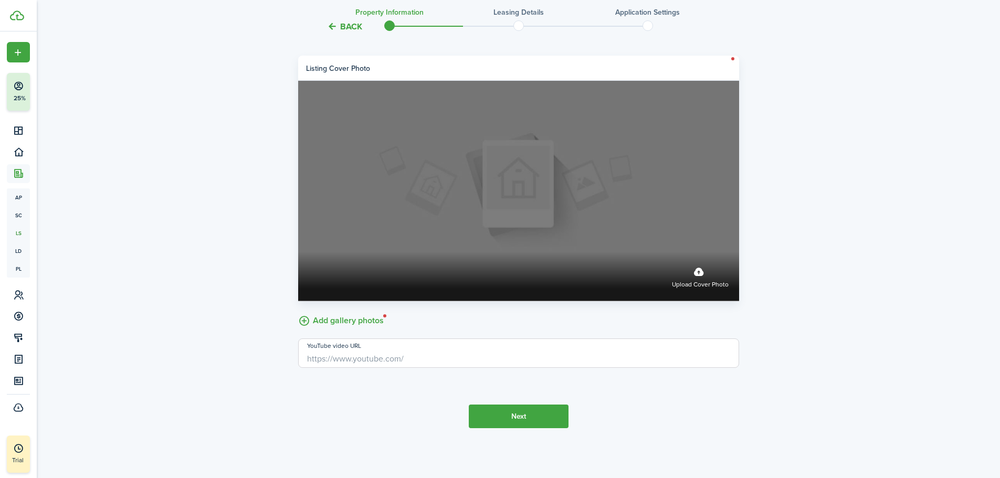
click at [698, 272] on label "Upload cover photo" at bounding box center [700, 277] width 57 height 28
click at [298, 252] on input "Upload cover photo" at bounding box center [298, 252] width 0 height 0
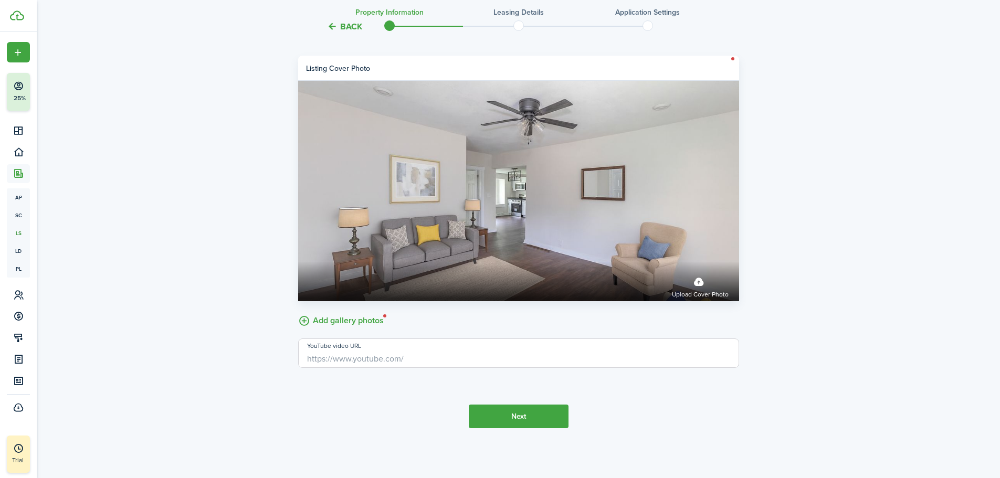
click at [341, 319] on label "Add gallery photos" at bounding box center [341, 320] width 86 height 16
click at [298, 312] on input "Add gallery photos" at bounding box center [298, 312] width 0 height 0
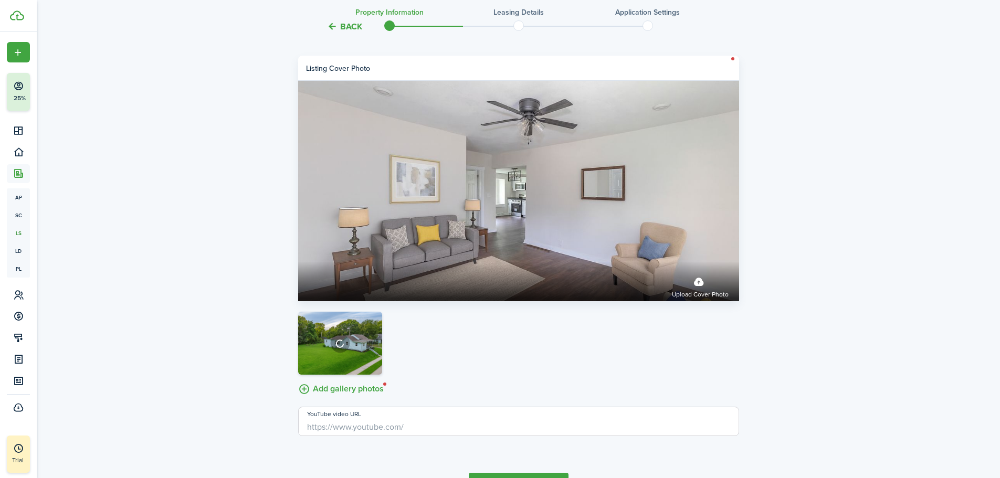
click at [351, 389] on label "Add gallery photos" at bounding box center [341, 388] width 86 height 16
click at [298, 380] on input "Add gallery photos" at bounding box center [298, 380] width 0 height 0
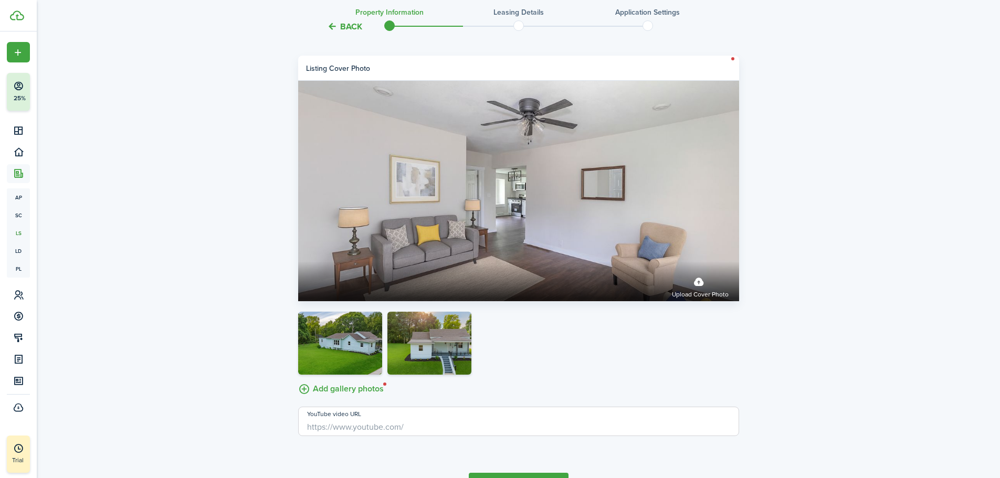
click at [337, 389] on label "Add gallery photos" at bounding box center [341, 388] width 86 height 16
click at [298, 380] on input "Add gallery photos" at bounding box center [298, 380] width 0 height 0
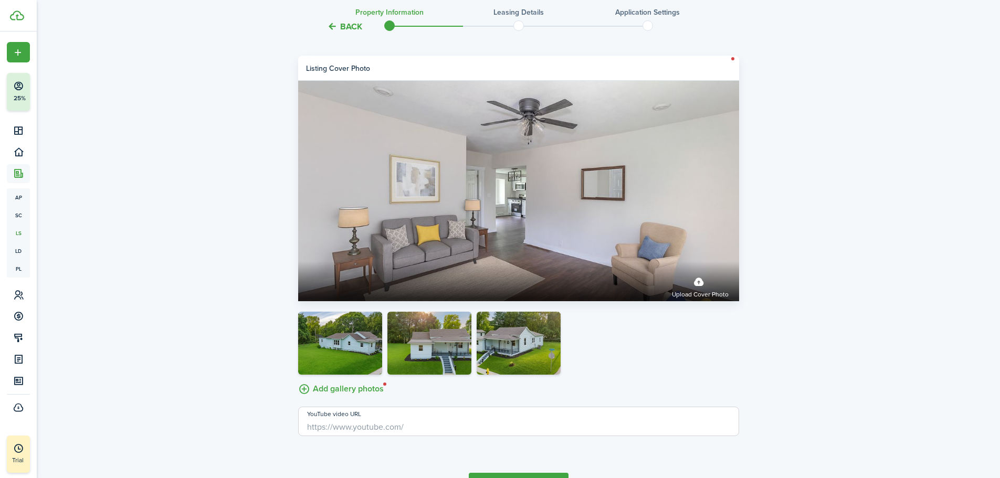
click at [350, 388] on label "Add gallery photos" at bounding box center [341, 388] width 86 height 16
click at [298, 380] on input "Add gallery photos" at bounding box center [298, 380] width 0 height 0
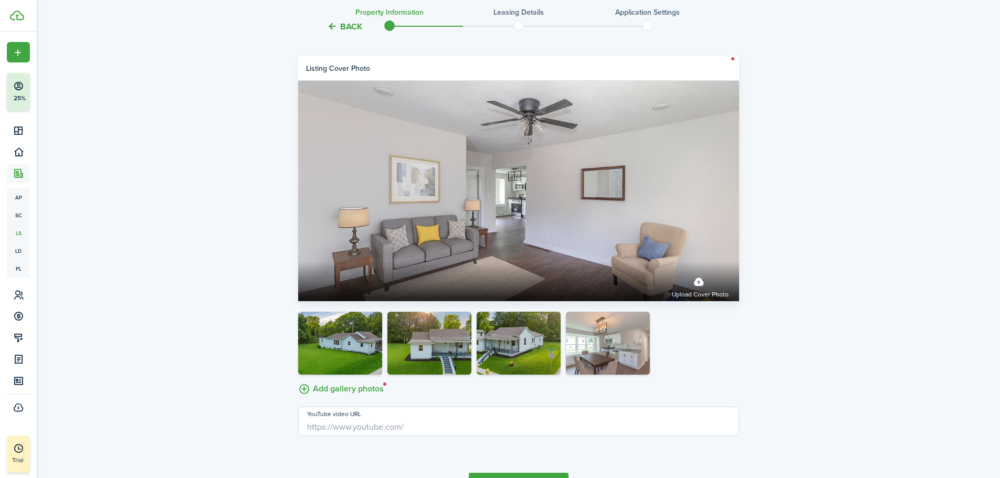
click at [338, 387] on label "Add gallery photos" at bounding box center [341, 388] width 86 height 16
click at [298, 380] on input "Add gallery photos" at bounding box center [298, 380] width 0 height 0
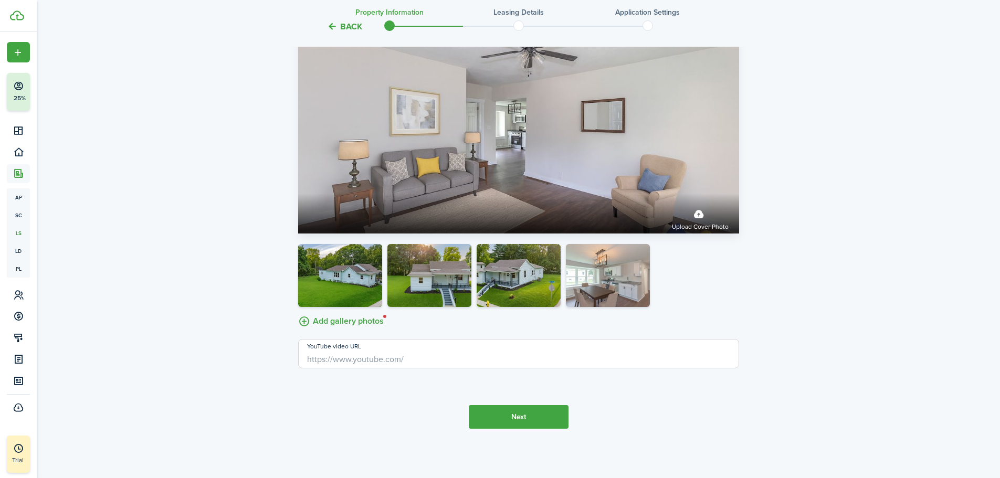
scroll to position [1993, 0]
click at [525, 415] on button "Next" at bounding box center [519, 417] width 100 height 24
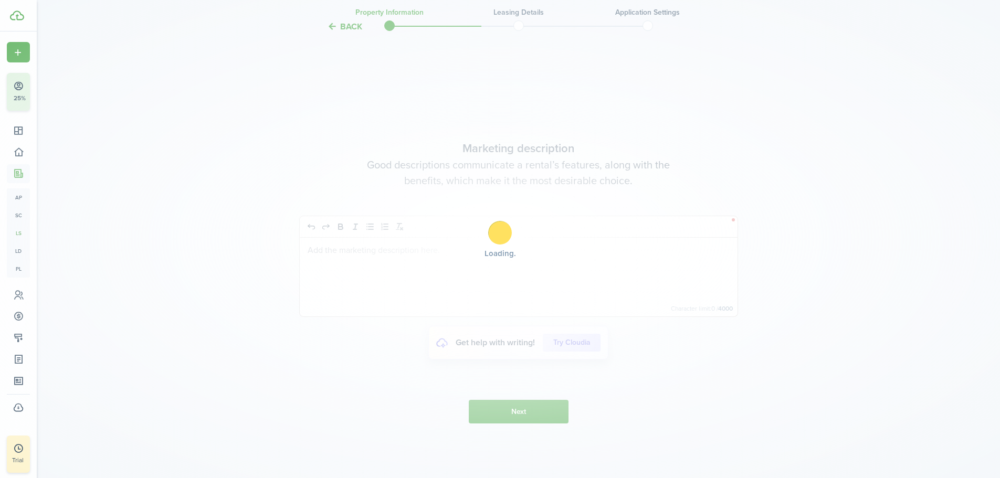
scroll to position [2401, 0]
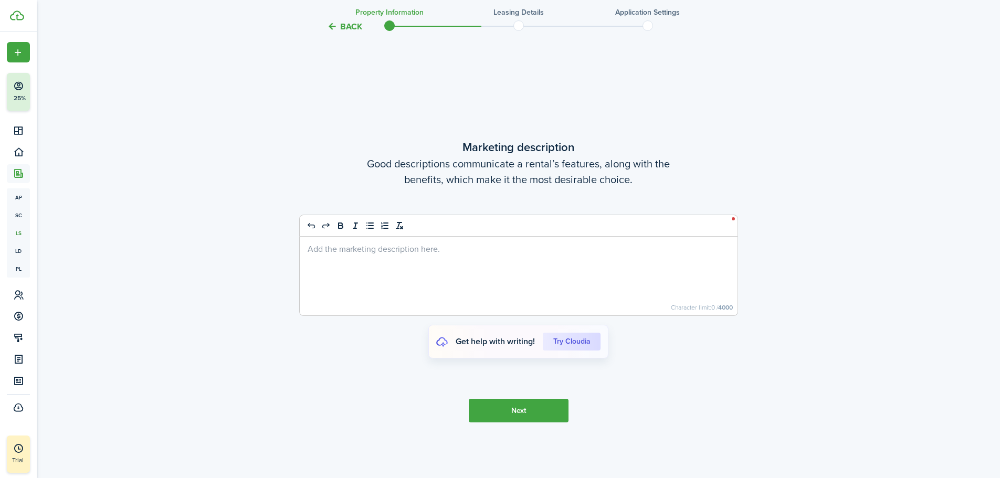
click at [395, 257] on div at bounding box center [519, 276] width 438 height 79
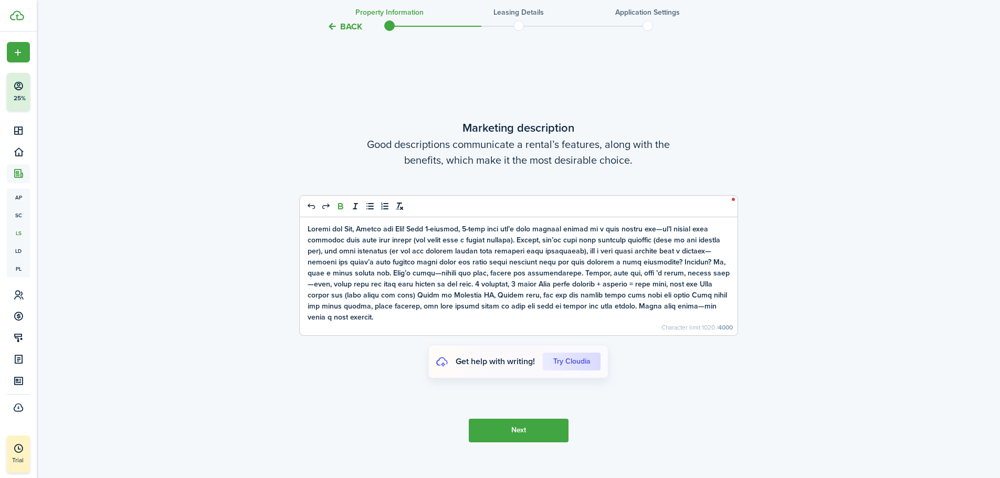
scroll to position [2382, 0]
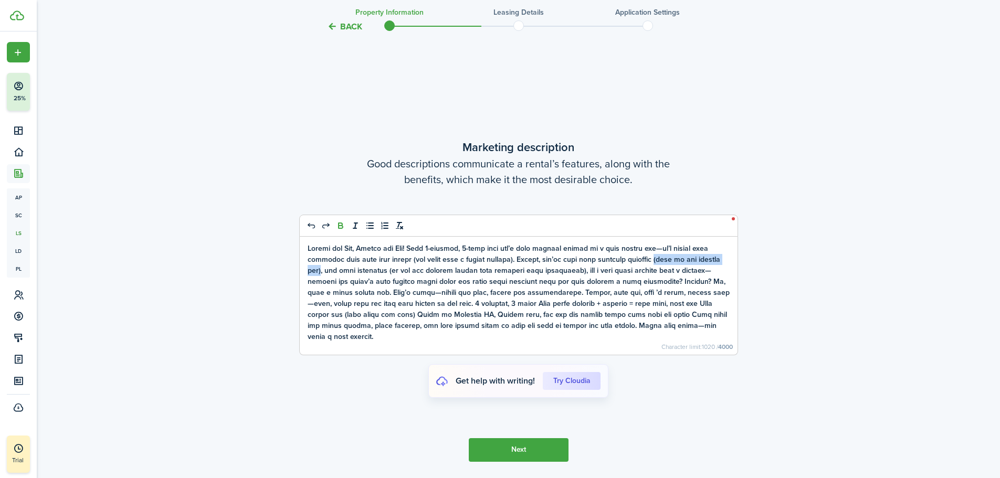
drag, startPoint x: 651, startPoint y: 260, endPoint x: 321, endPoint y: 271, distance: 329.4
click at [321, 271] on strong at bounding box center [519, 292] width 422 height 99
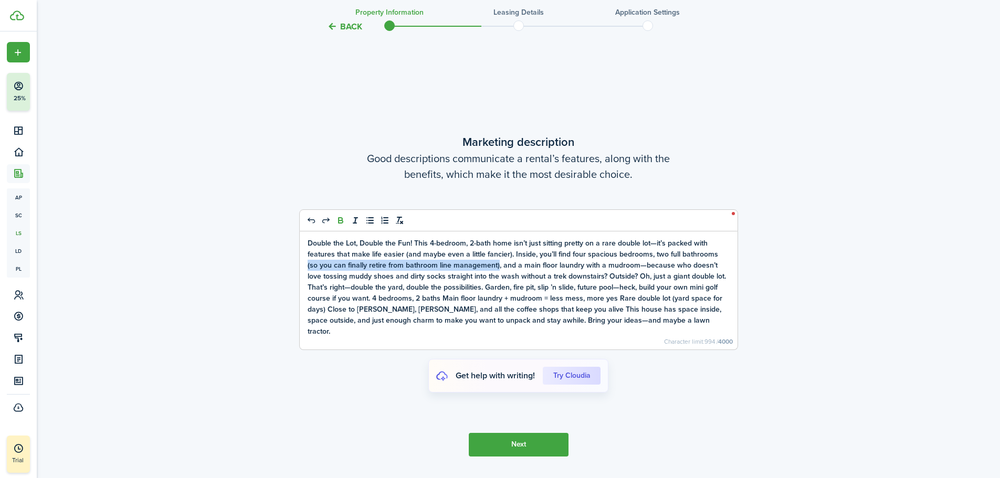
drag, startPoint x: 485, startPoint y: 272, endPoint x: 715, endPoint y: 263, distance: 230.2
click at [715, 263] on strong "Double the Lot, Double the Fun! This 4-bedroom, 2-bath home isn’t just sitting …" at bounding box center [517, 287] width 418 height 99
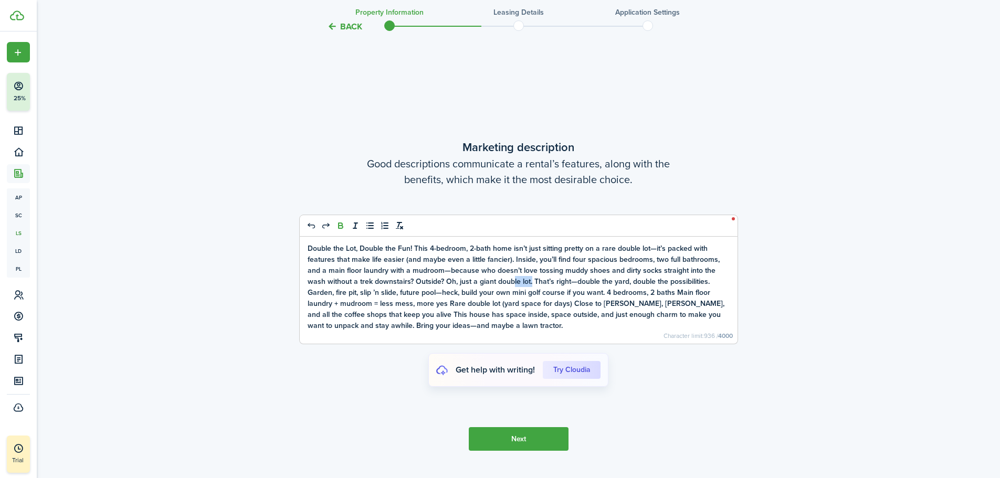
drag, startPoint x: 512, startPoint y: 281, endPoint x: 492, endPoint y: 280, distance: 19.5
click at [492, 280] on strong "Double the Lot, Double the Fun! This 4-bedroom, 2-bath home isn’t just sitting …" at bounding box center [516, 287] width 417 height 88
click at [562, 281] on strong "Double the Lot, Double the Fun! This 4-bedroom, 2-bath home isn’t just sitting …" at bounding box center [516, 287] width 417 height 88
drag, startPoint x: 371, startPoint y: 292, endPoint x: 577, endPoint y: 292, distance: 205.8
click at [577, 292] on strong "Double the Lot, Double the Fun! This 4-bedroom, 2-bath home isn’t just sitting …" at bounding box center [516, 287] width 417 height 88
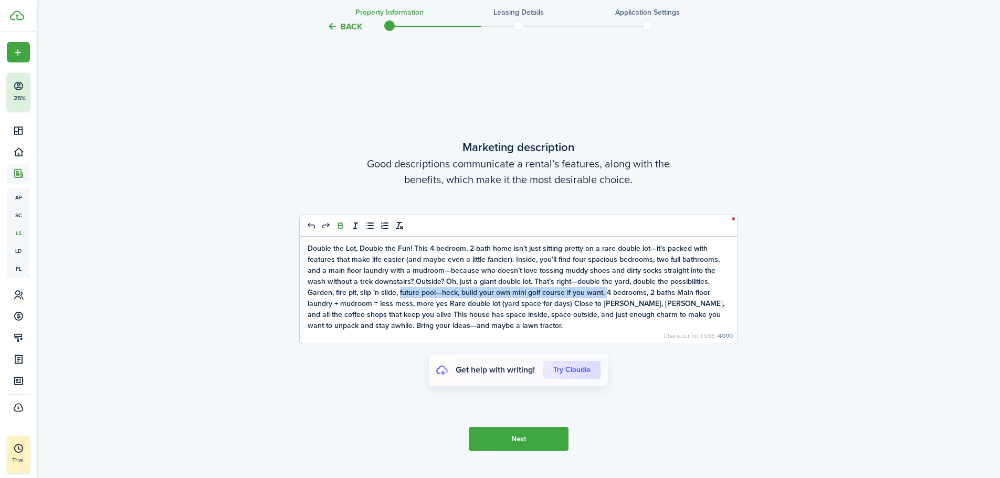
scroll to position [2393, 0]
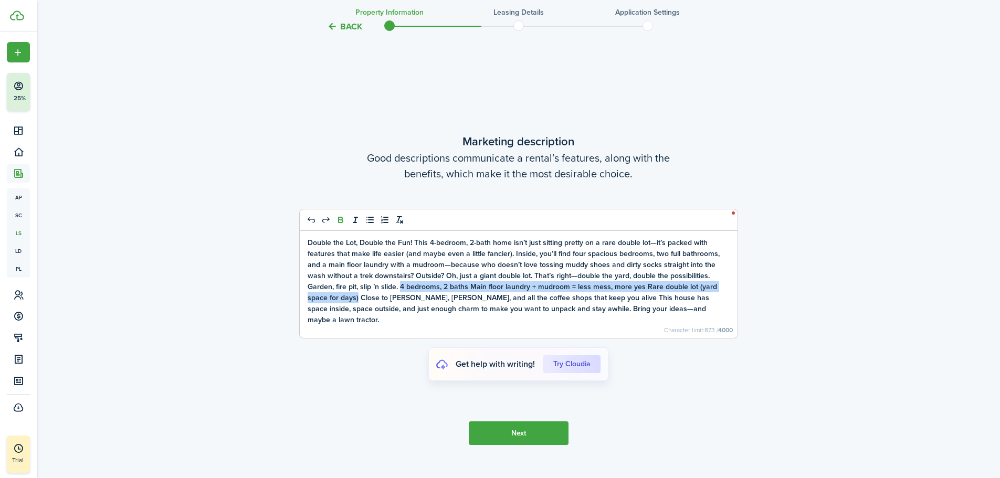
drag, startPoint x: 324, startPoint y: 305, endPoint x: 372, endPoint y: 295, distance: 48.4
click at [372, 295] on strong "Double the Lot, Double the Fun! This 4-bedroom, 2-bath home isn’t just sitting …" at bounding box center [514, 281] width 412 height 88
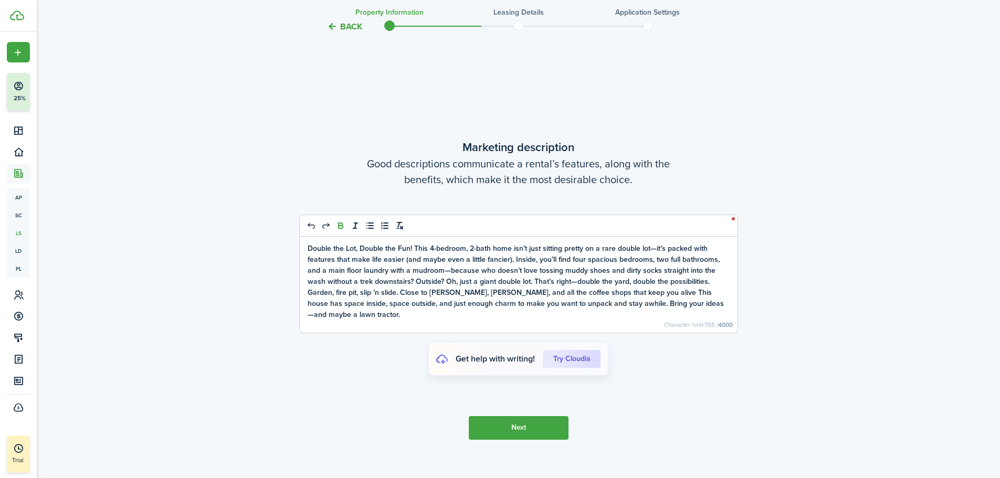
click at [634, 292] on strong "Double the Lot, Double the Fun! This 4-bedroom, 2-bath home isn’t just sitting …" at bounding box center [516, 281] width 416 height 77
drag, startPoint x: 608, startPoint y: 303, endPoint x: 527, endPoint y: 331, distance: 86.2
click at [527, 331] on div "Double the Lot, Double the Fun! This 4-bedroom, 2-bath home isn’t just sitting …" at bounding box center [519, 285] width 438 height 96
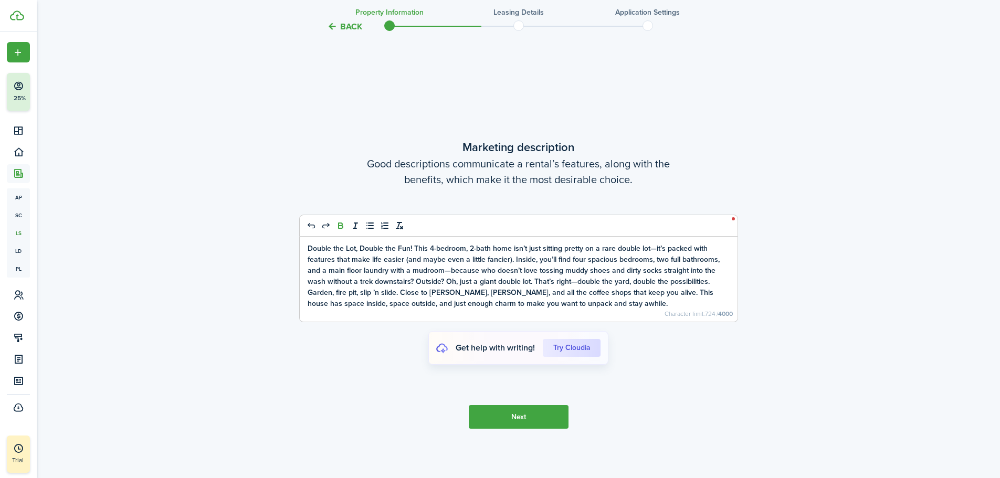
click at [529, 420] on button "Next" at bounding box center [519, 417] width 100 height 24
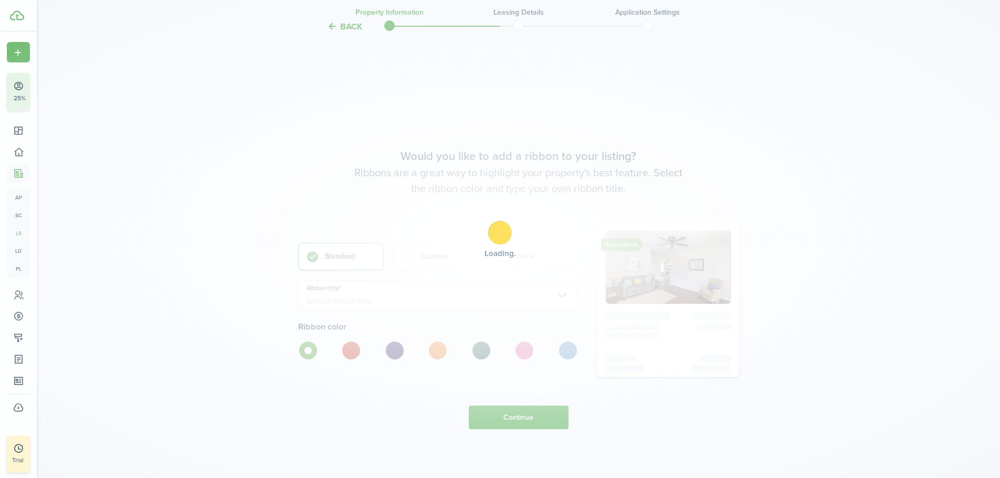
scroll to position [2879, 0]
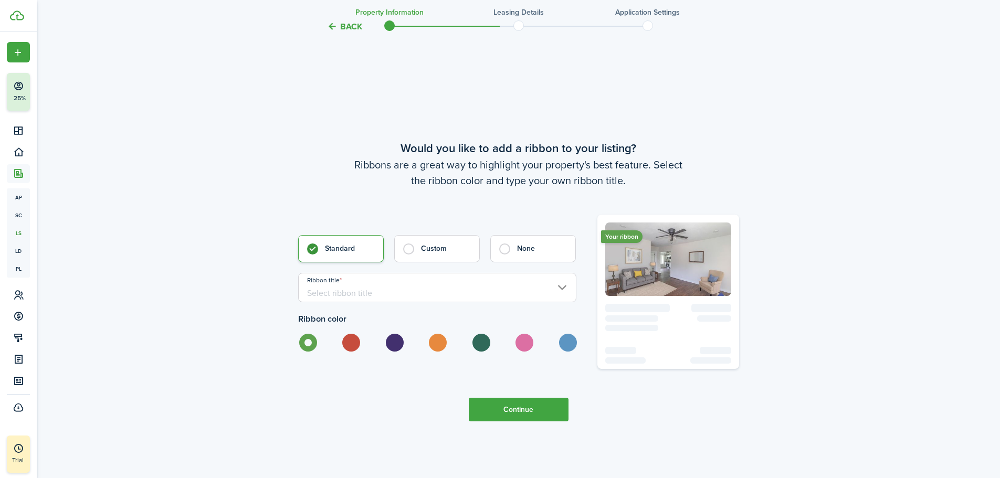
click at [437, 289] on input "Ribbon title" at bounding box center [437, 287] width 278 height 29
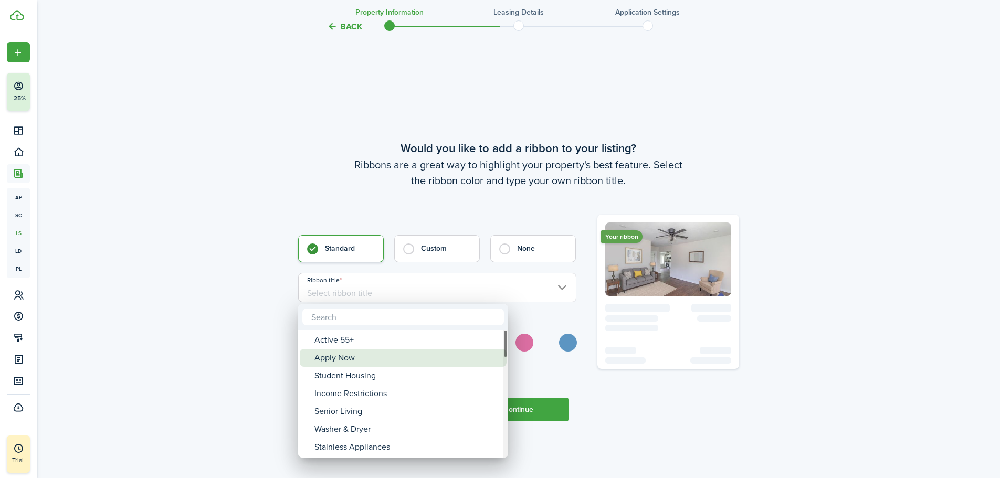
click at [345, 360] on div "Apply Now" at bounding box center [407, 358] width 186 height 18
type input "Apply Now"
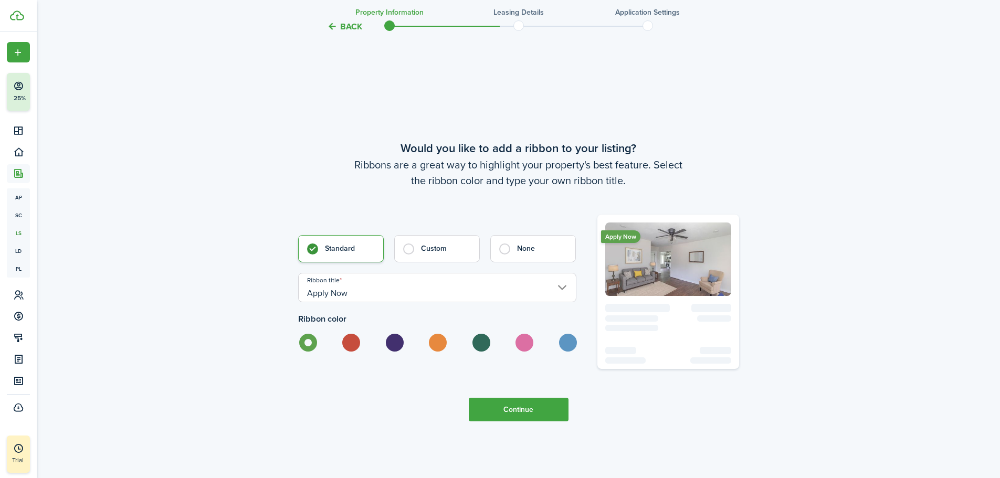
click at [529, 346] on label at bounding box center [524, 343] width 18 height 18
radio input "false"
radio input "true"
click at [475, 339] on label at bounding box center [480, 343] width 18 height 18
click at [570, 348] on label at bounding box center [567, 343] width 18 height 18
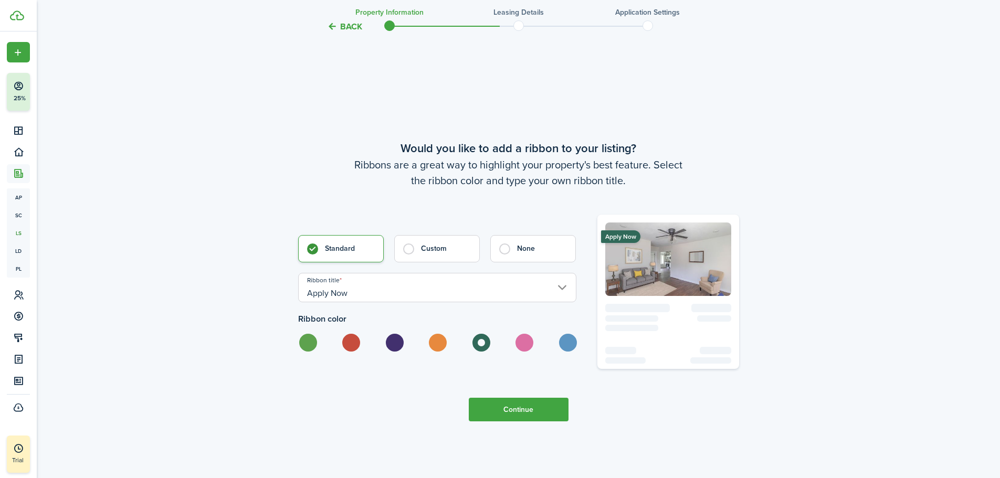
radio input "false"
radio input "true"
click at [483, 339] on label at bounding box center [480, 343] width 18 height 18
radio input "true"
click at [515, 411] on button "Continue" at bounding box center [519, 410] width 100 height 24
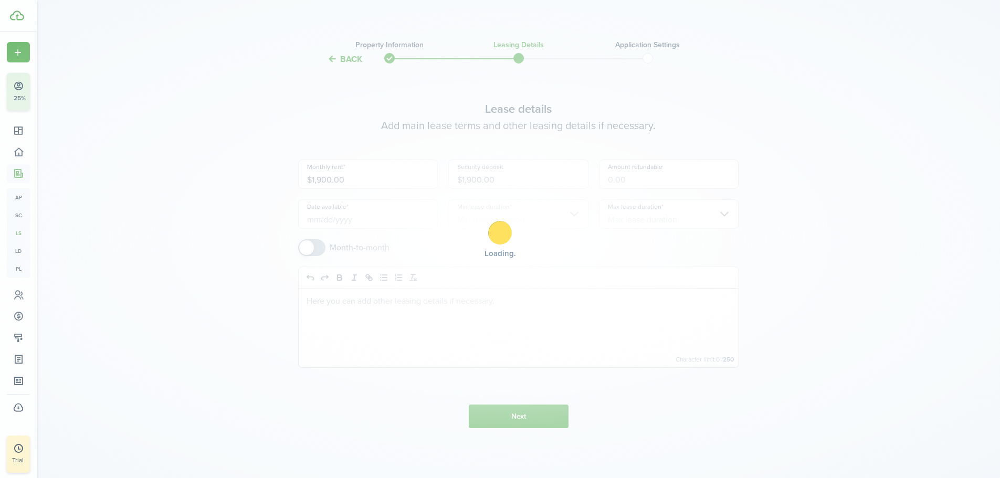
scroll to position [0, 0]
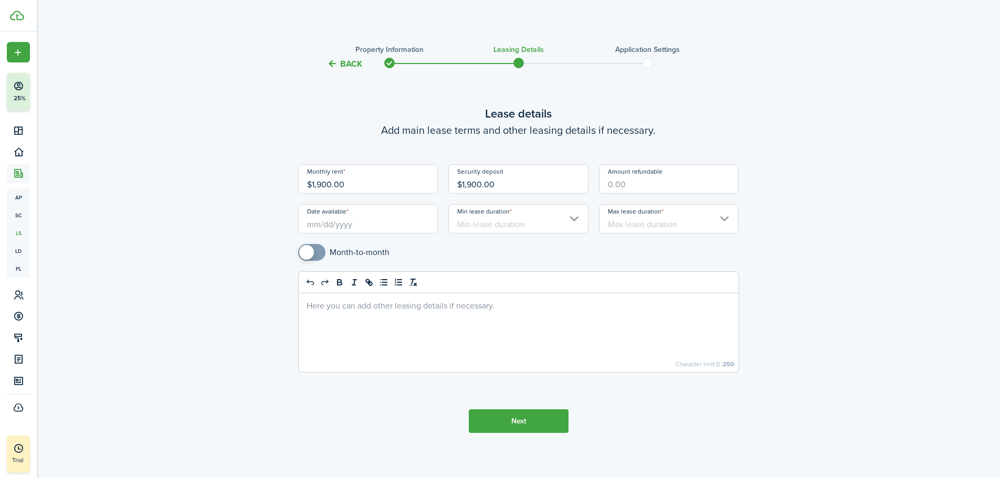
click at [358, 224] on input "Date available" at bounding box center [368, 218] width 140 height 29
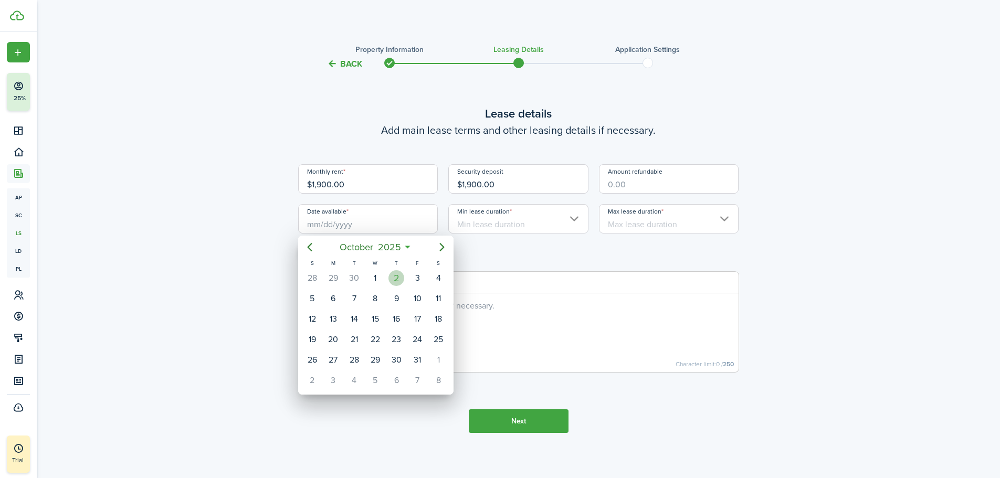
click at [399, 281] on div "2" at bounding box center [397, 278] width 16 height 16
type input "[DATE]"
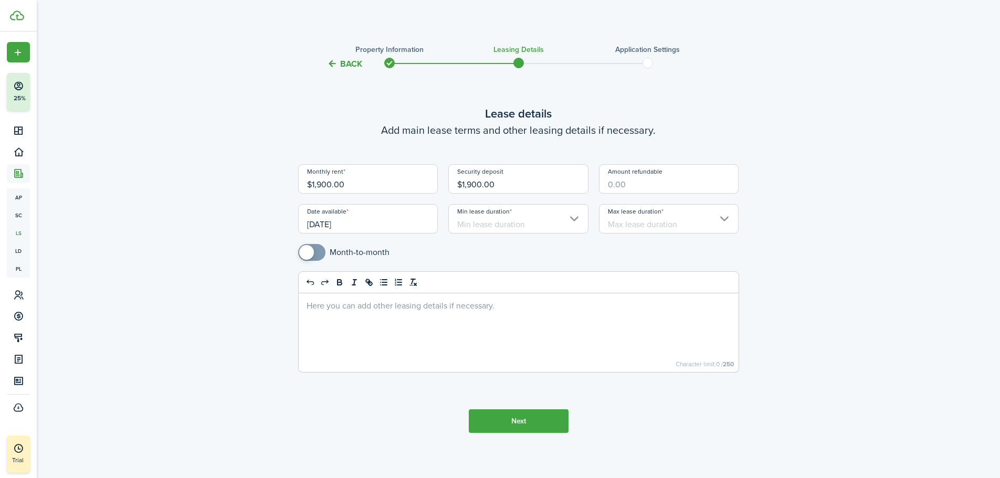
click at [512, 225] on input "Min lease duration" at bounding box center [518, 218] width 140 height 29
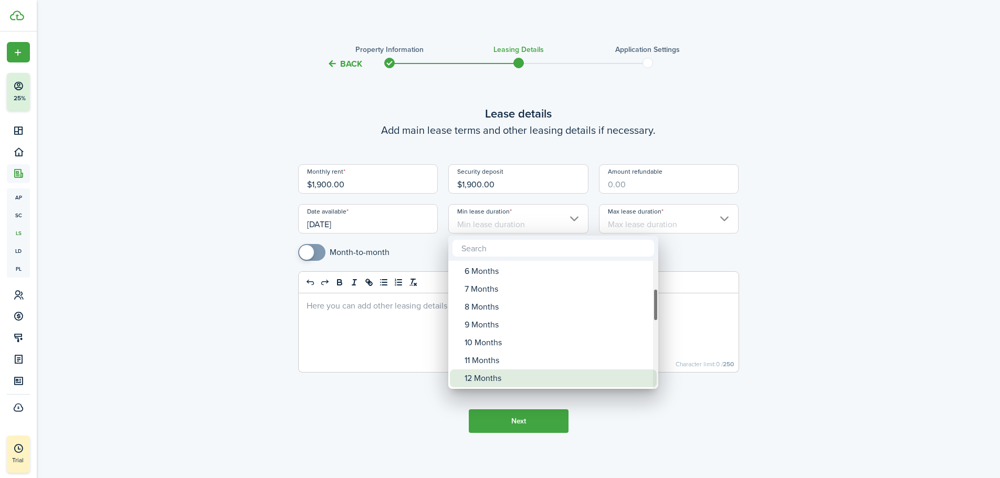
click at [507, 380] on div "12 Months" at bounding box center [558, 379] width 186 height 18
type input "12 Months"
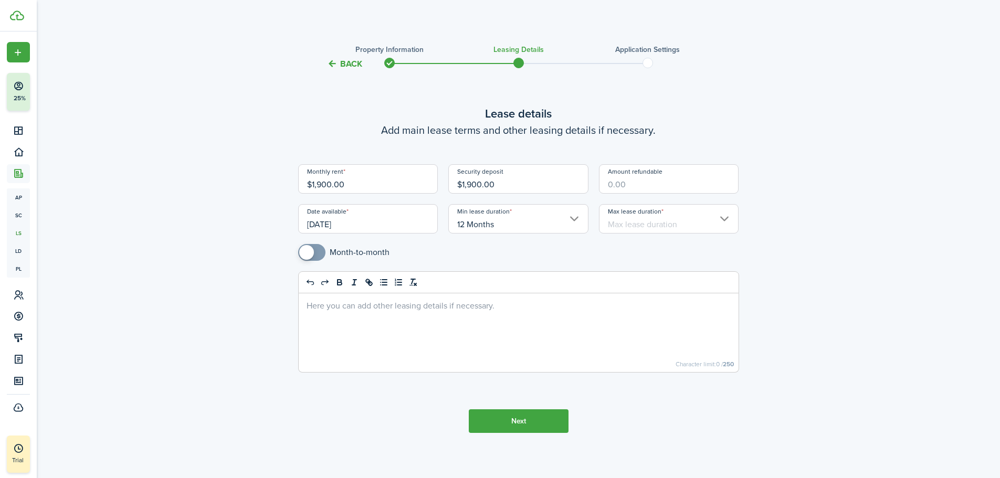
click at [664, 222] on input "Max lease duration" at bounding box center [669, 218] width 140 height 29
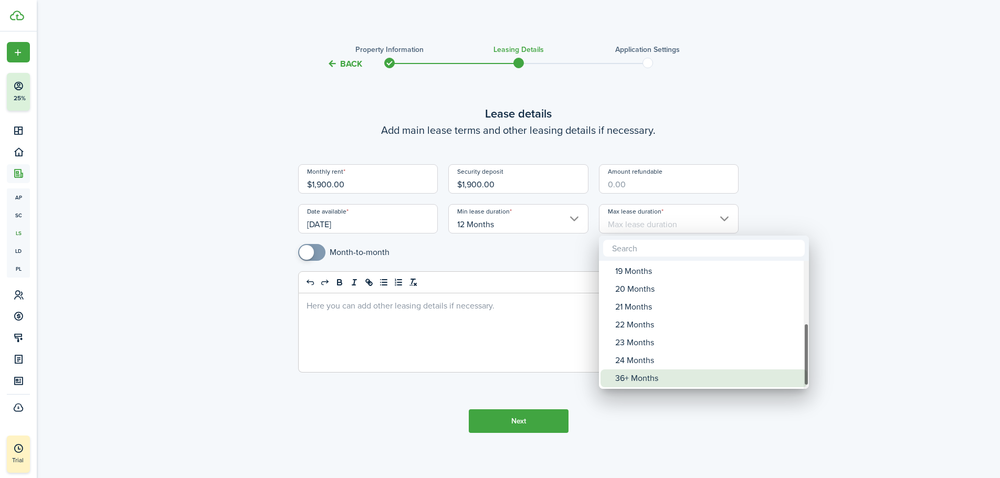
click at [648, 381] on div "36+ Months" at bounding box center [708, 379] width 186 height 18
type input "36+ Months"
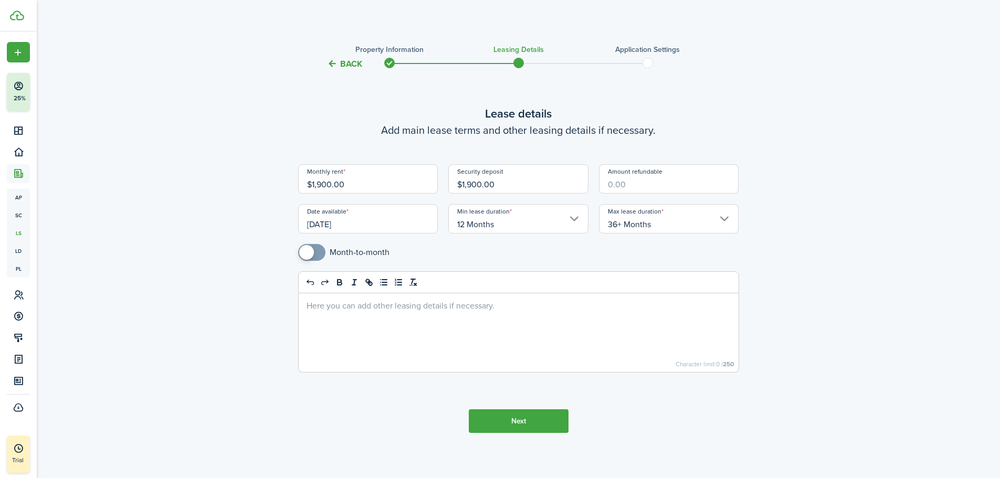
click at [653, 185] on input "Amount refundable" at bounding box center [669, 178] width 140 height 29
type input "$1,900.00"
click at [429, 313] on div at bounding box center [519, 332] width 440 height 79
click at [512, 421] on button "Next" at bounding box center [519, 422] width 100 height 24
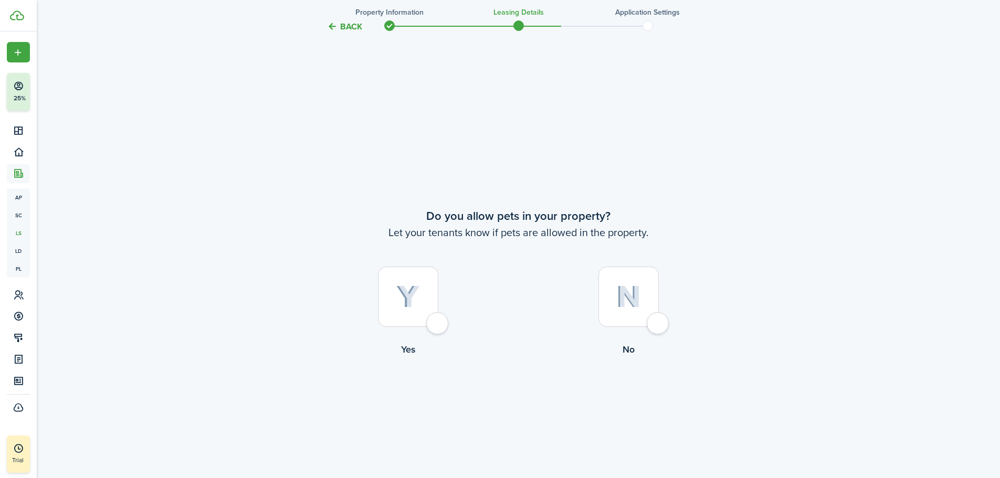
scroll to position [413, 0]
click at [425, 304] on div at bounding box center [408, 293] width 60 height 60
radio input "true"
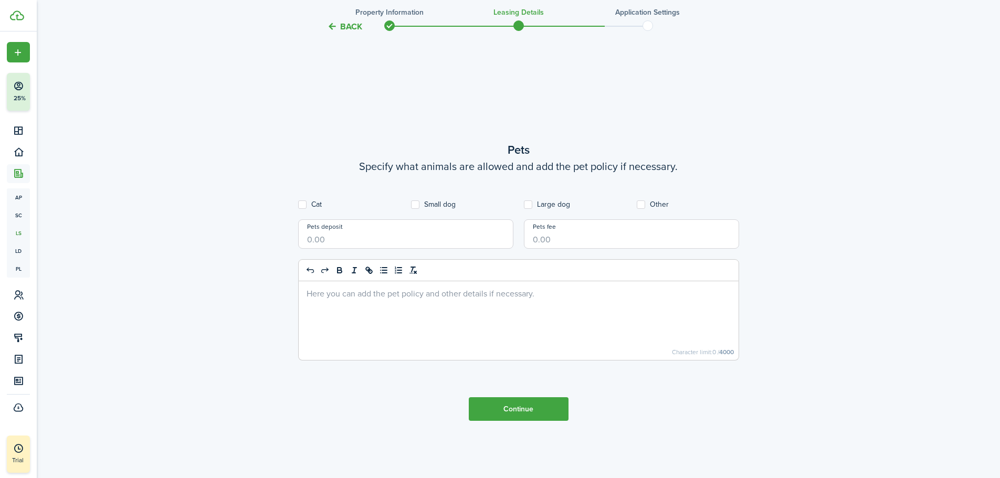
scroll to position [891, 0]
click at [417, 203] on label "Small dog" at bounding box center [433, 204] width 45 height 8
checkbox input "true"
click at [529, 202] on label "Large dog" at bounding box center [547, 204] width 46 height 8
checkbox input "true"
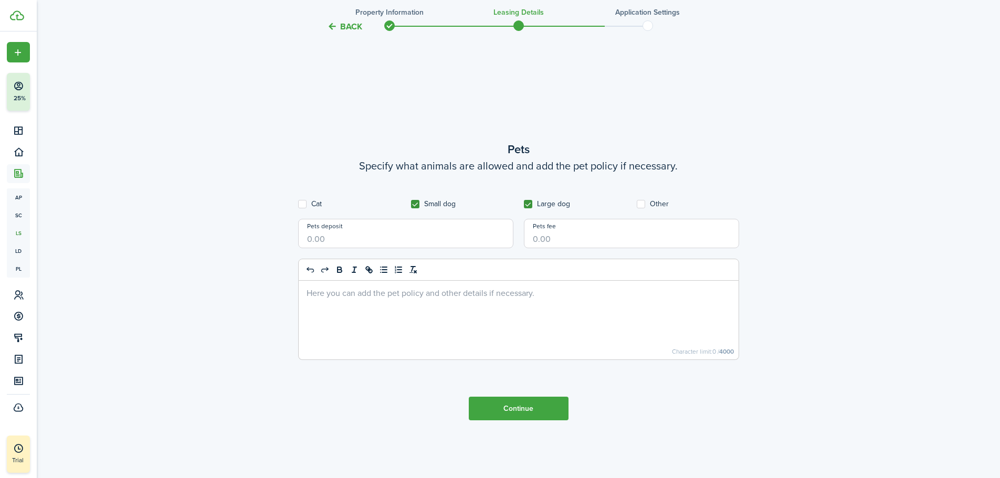
click at [340, 239] on input "Pets deposit" at bounding box center [405, 233] width 215 height 29
type input "$250.00"
type input "$50.00"
click at [300, 204] on label "Cat" at bounding box center [310, 204] width 24 height 8
checkbox input "true"
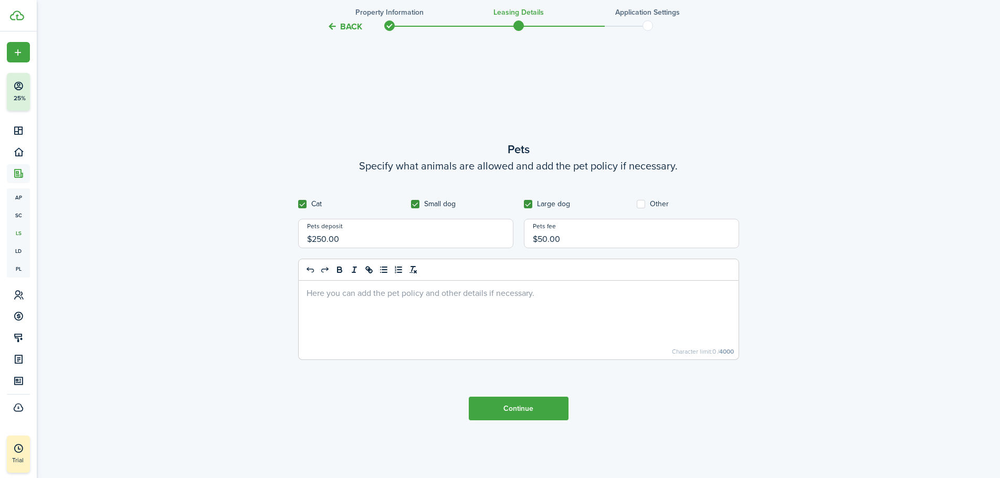
click at [375, 301] on div at bounding box center [519, 320] width 440 height 79
click at [510, 407] on button "Continue" at bounding box center [519, 409] width 100 height 24
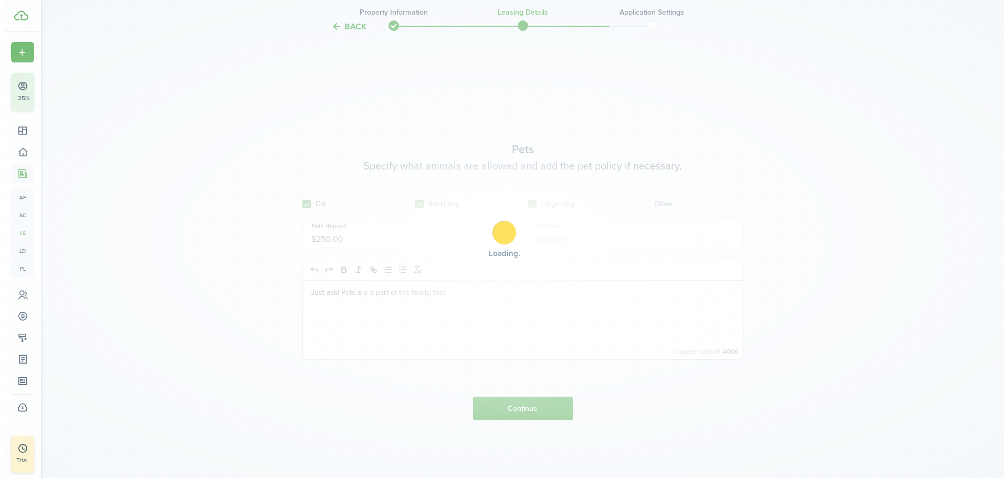
scroll to position [0, 0]
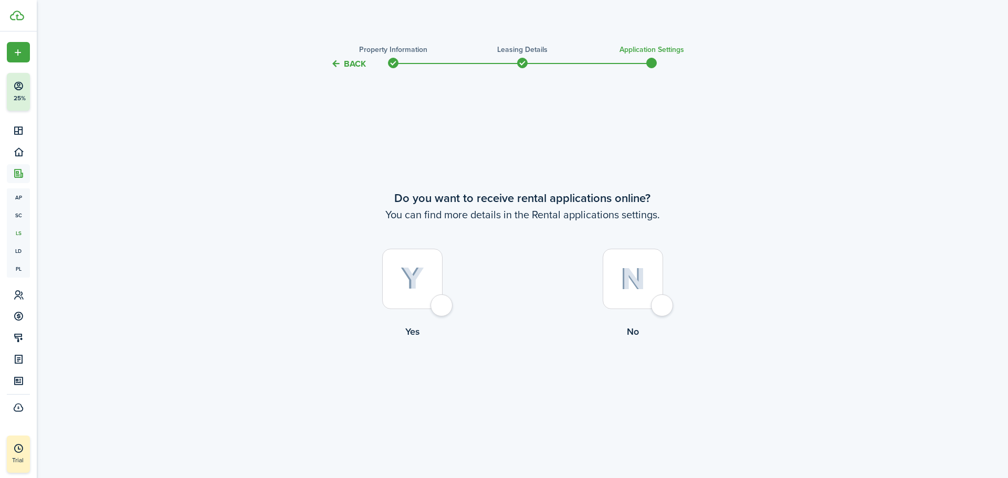
click at [427, 300] on div at bounding box center [412, 279] width 60 height 60
radio input "true"
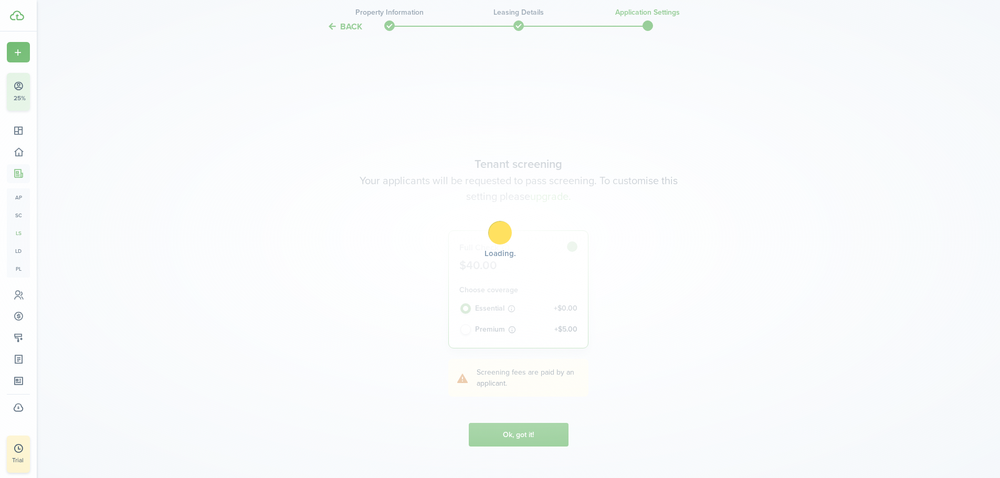
scroll to position [408, 0]
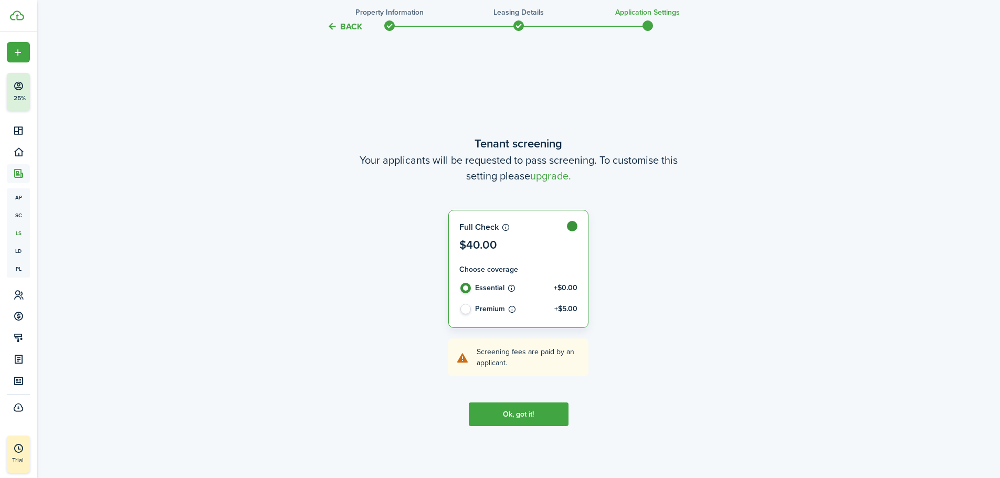
click at [520, 415] on button "Ok, got it!" at bounding box center [519, 415] width 100 height 24
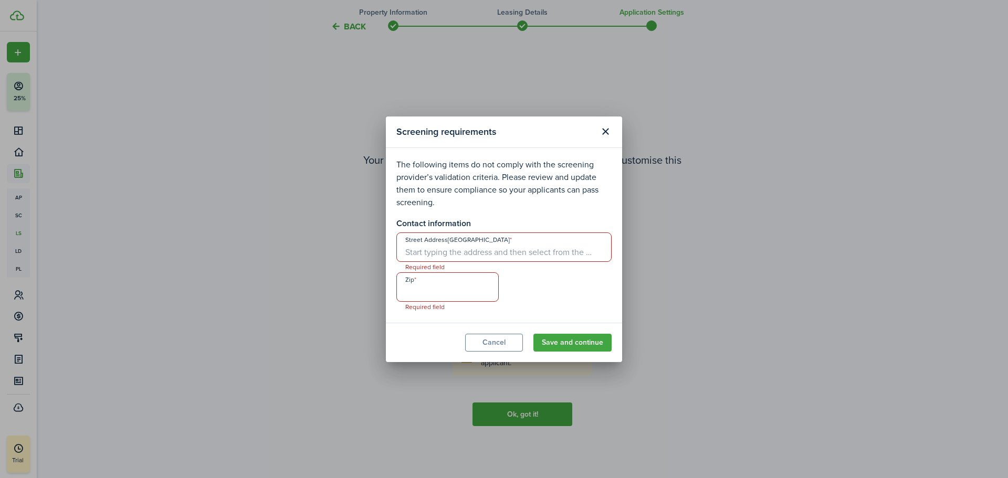
click at [437, 251] on input "Street Address[GEOGRAPHIC_DATA]" at bounding box center [503, 247] width 215 height 29
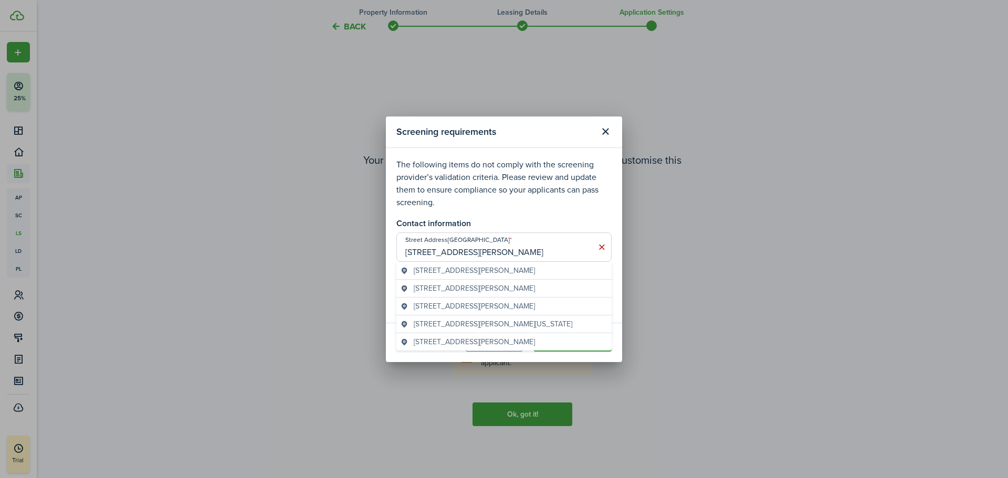
type input "[STREET_ADDRESS][PERSON_NAME]"
click at [508, 272] on span "[STREET_ADDRESS][PERSON_NAME]" at bounding box center [474, 270] width 121 height 11
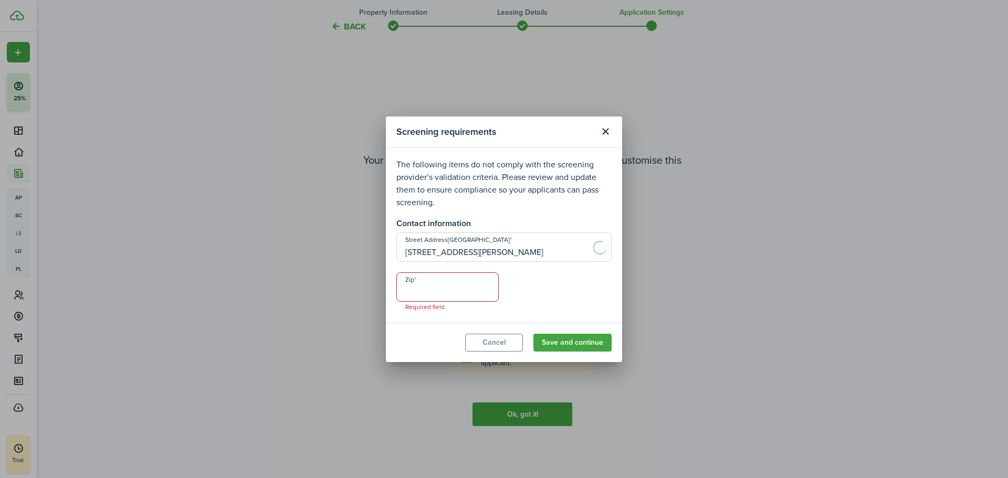
type input "64050"
click at [580, 343] on button "Save and continue" at bounding box center [572, 343] width 78 height 18
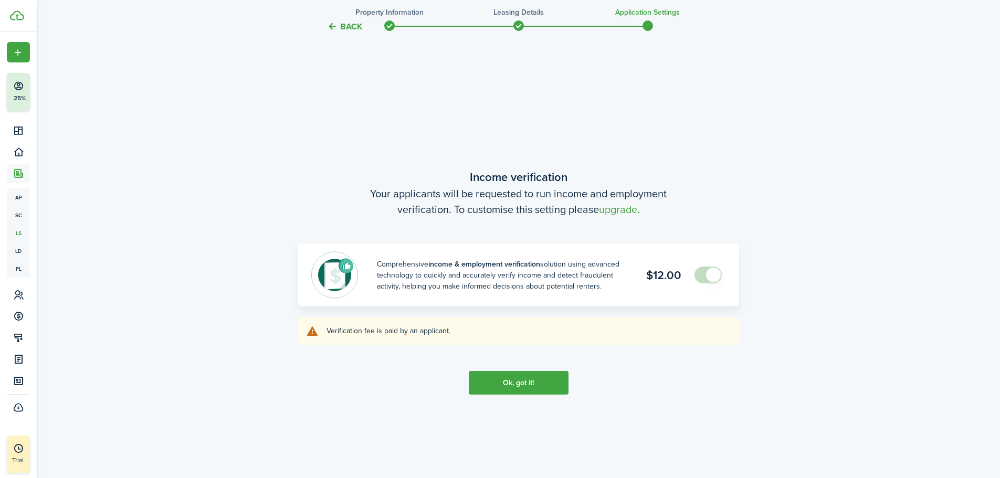
scroll to position [886, 0]
click at [522, 383] on button "Ok, got it!" at bounding box center [519, 382] width 100 height 24
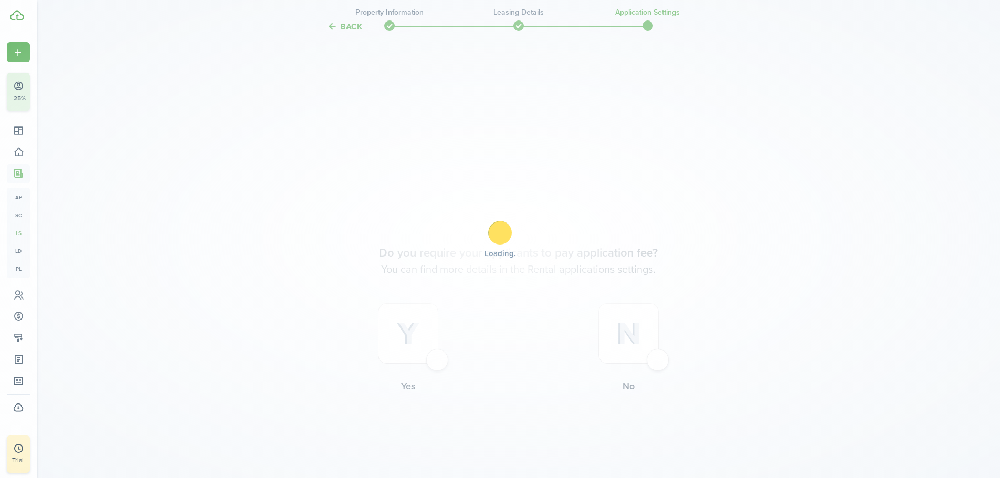
scroll to position [1365, 0]
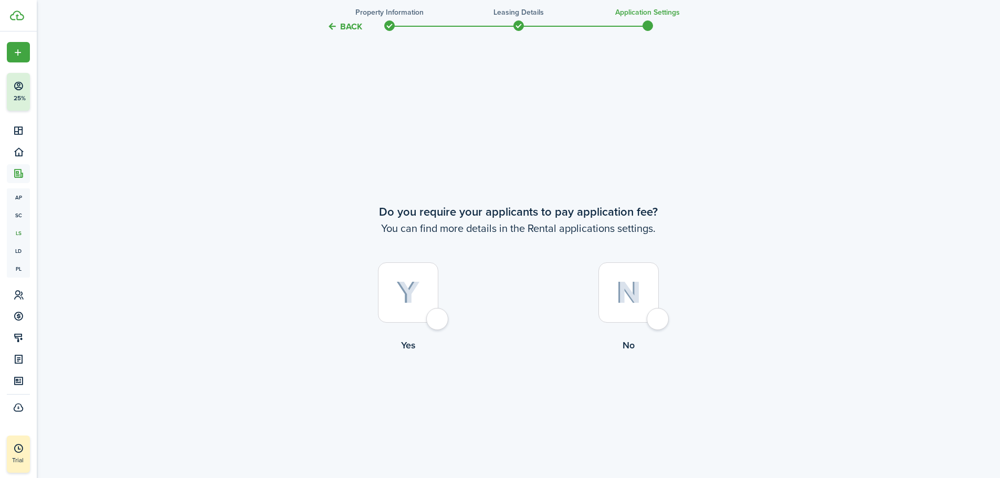
click at [410, 309] on div at bounding box center [408, 293] width 60 height 60
radio input "true"
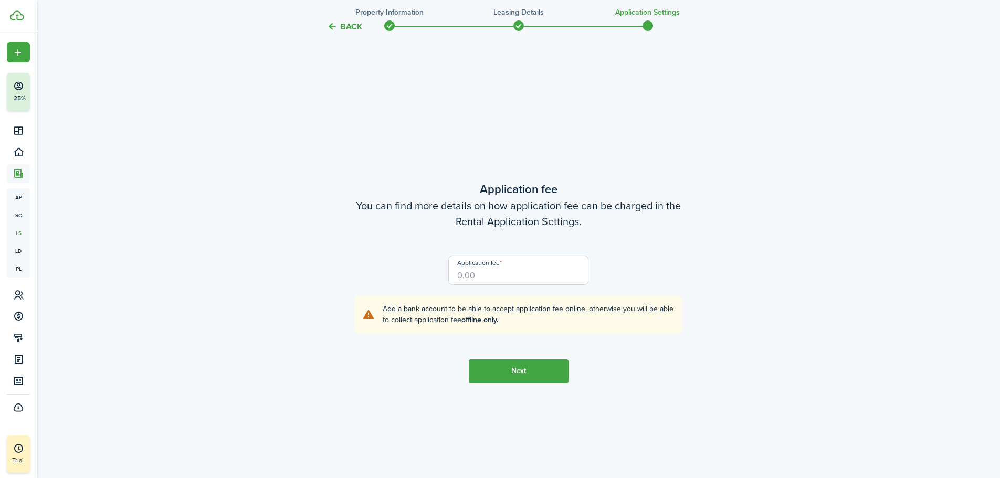
scroll to position [1843, 0]
drag, startPoint x: 484, startPoint y: 273, endPoint x: 444, endPoint y: 266, distance: 40.0
click at [444, 266] on div "Application fee" at bounding box center [518, 275] width 151 height 40
type input "$25.00"
click at [522, 370] on button "Next" at bounding box center [519, 371] width 100 height 24
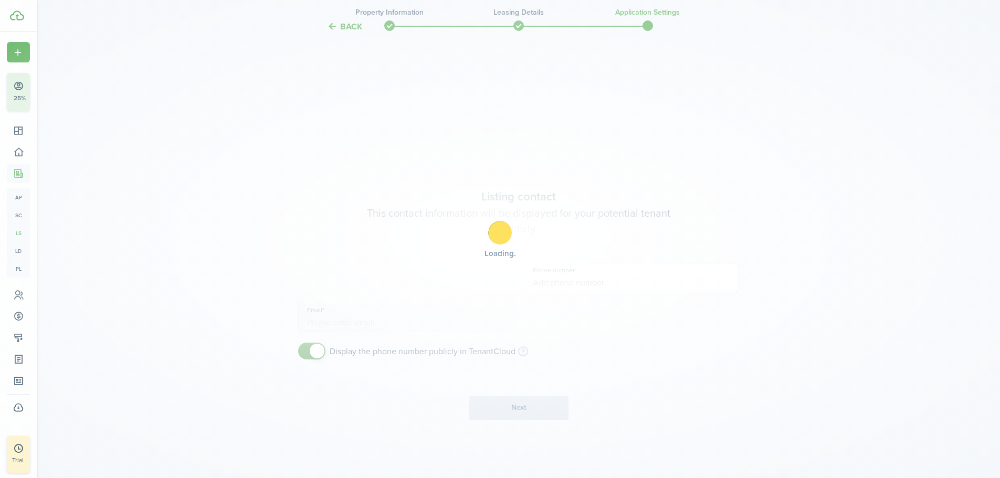
type input "[PHONE_NUMBER]"
type input "[EMAIL_ADDRESS][DOMAIN_NAME]"
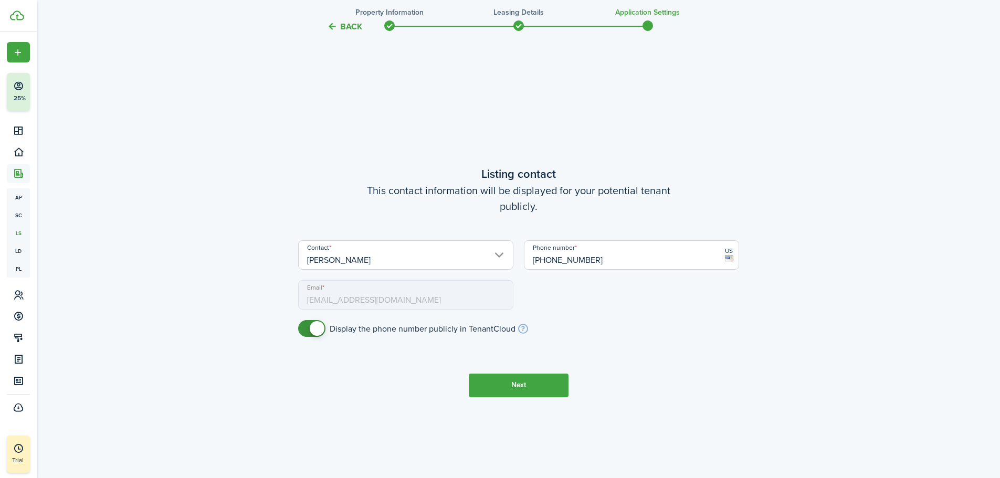
scroll to position [2321, 0]
checkbox input "false"
click at [318, 332] on span at bounding box center [317, 328] width 15 height 15
click at [517, 386] on button "Next" at bounding box center [519, 385] width 100 height 24
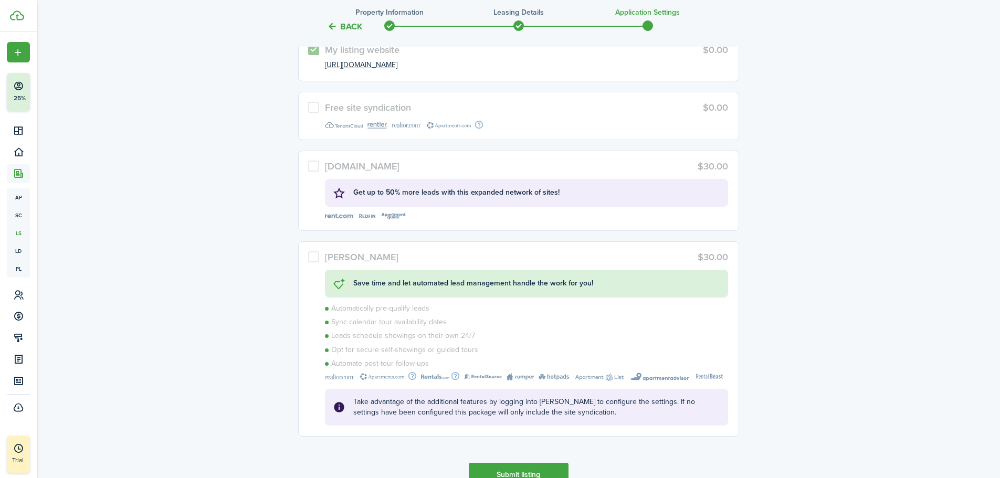
scroll to position [3000, 0]
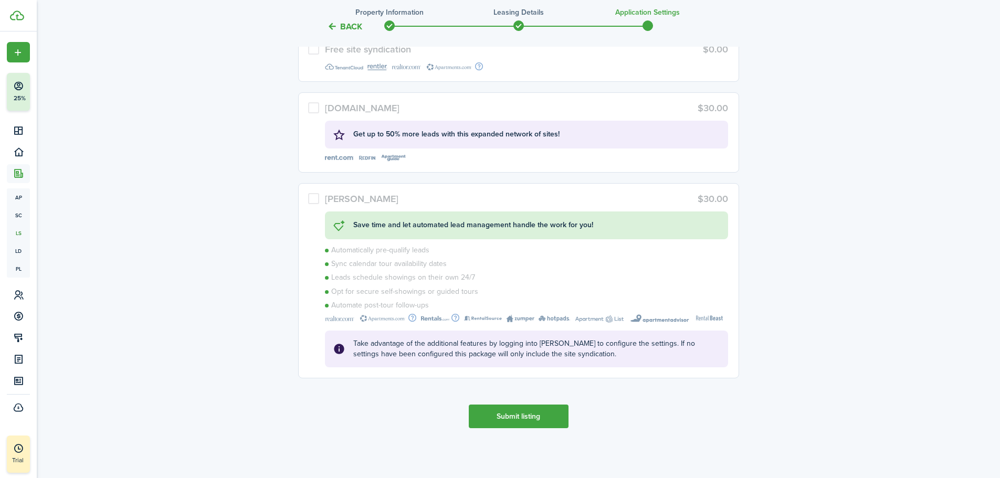
click at [525, 420] on button "Submit listing" at bounding box center [519, 417] width 100 height 24
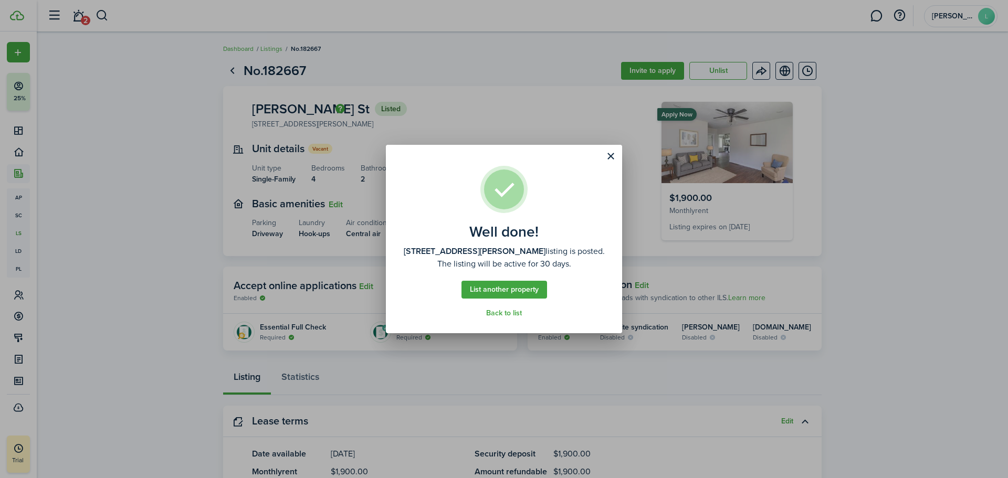
click at [507, 310] on link "Back to list" at bounding box center [504, 313] width 36 height 8
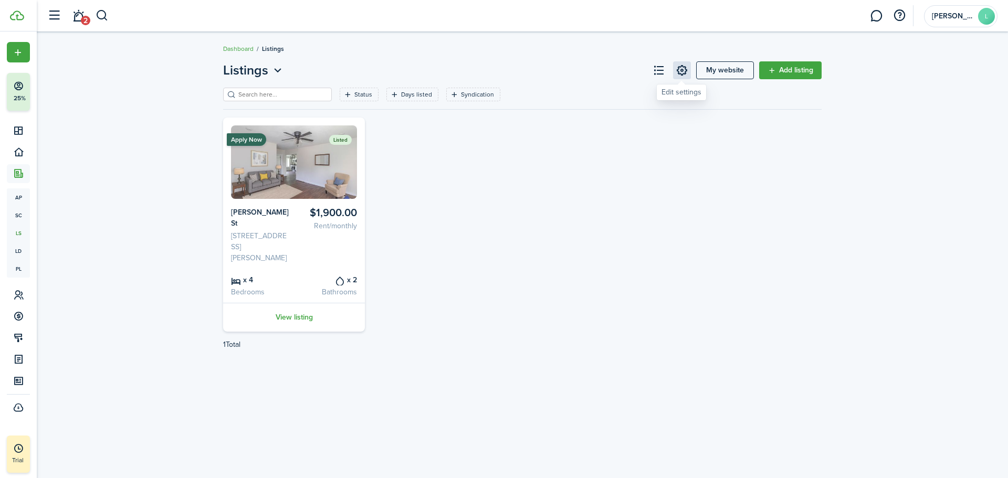
click at [682, 69] on link at bounding box center [682, 70] width 18 height 18
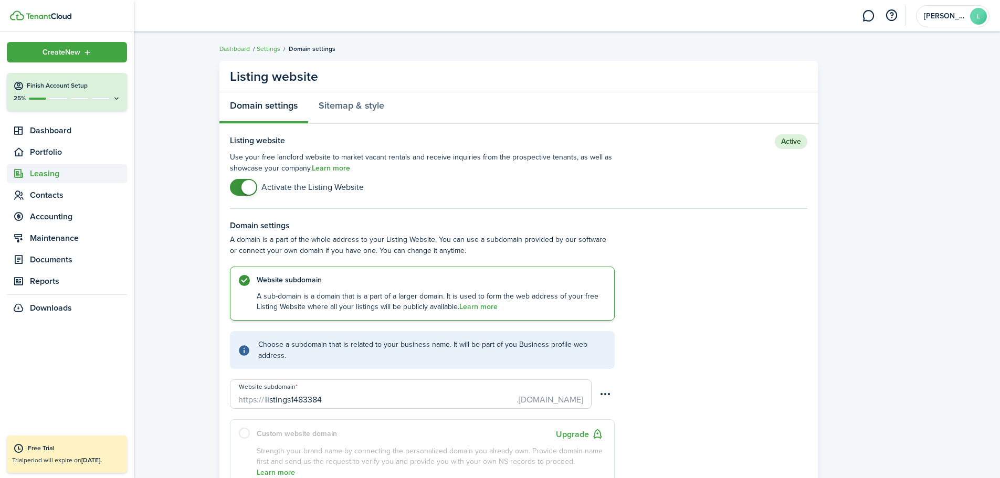
click at [48, 176] on span "Leasing" at bounding box center [78, 173] width 97 height 13
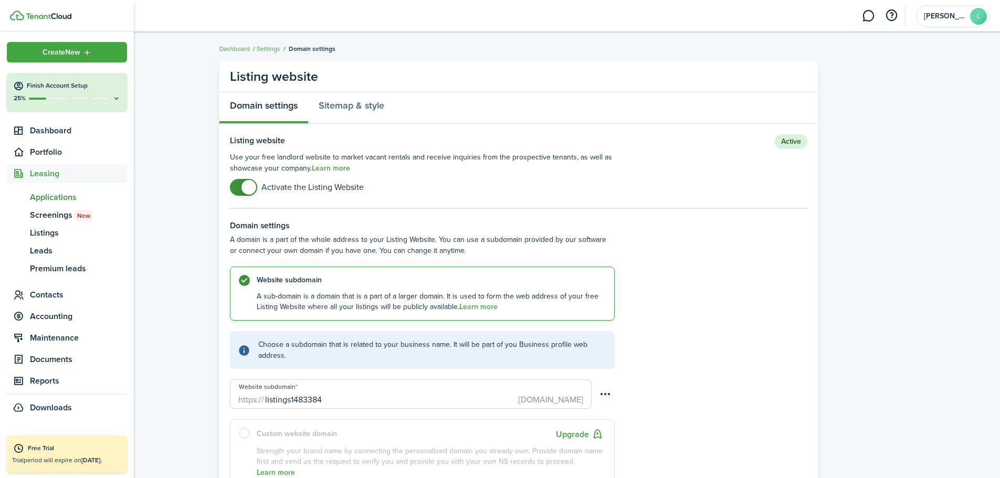
click at [56, 197] on span "Applications" at bounding box center [78, 197] width 97 height 13
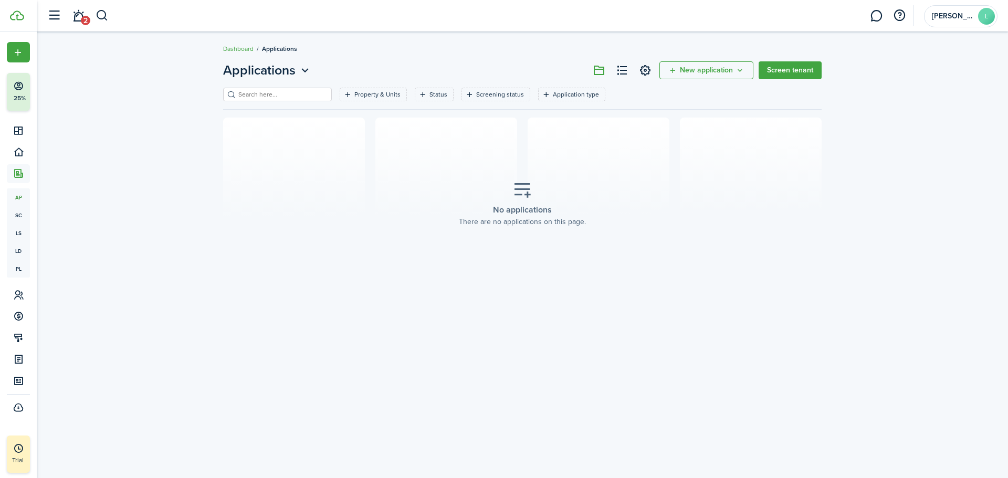
click at [739, 71] on icon "New application" at bounding box center [740, 70] width 9 height 8
click at [691, 114] on button "Invite to apply" at bounding box center [708, 112] width 92 height 18
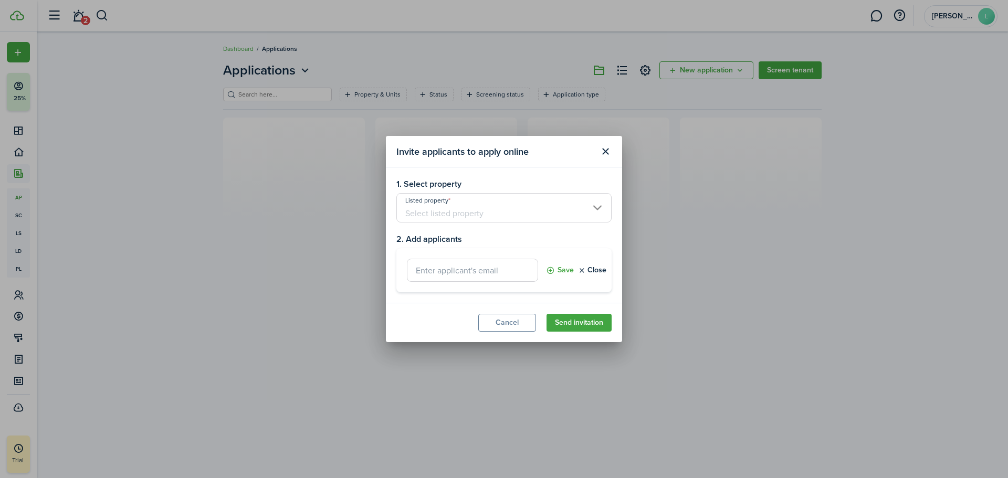
click at [528, 216] on input "Listed property" at bounding box center [503, 207] width 215 height 29
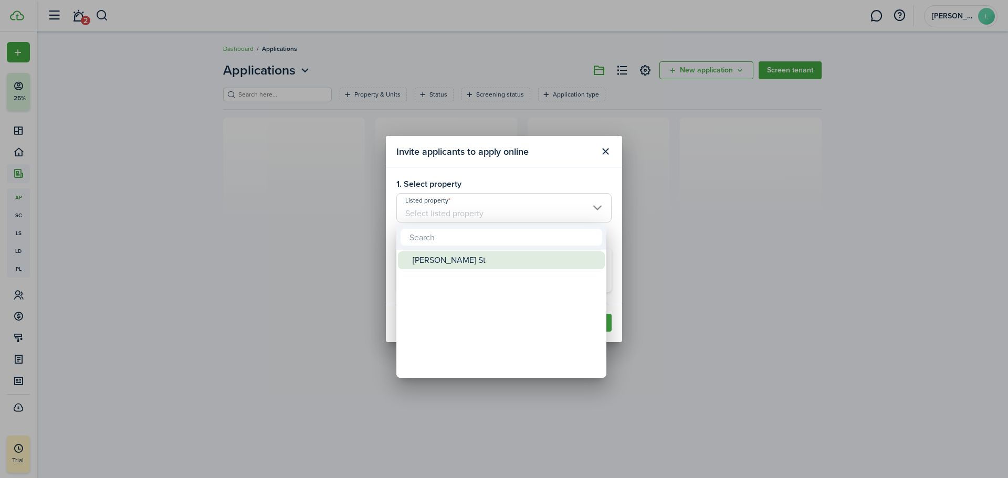
click at [424, 259] on div "[PERSON_NAME] St" at bounding box center [506, 260] width 186 height 18
type input "[PERSON_NAME] St"
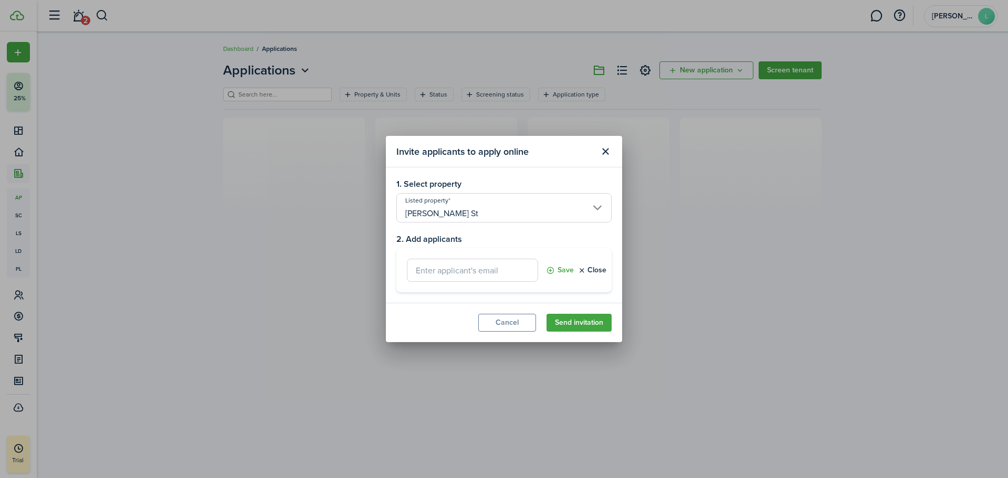
click at [605, 152] on button "Close modal" at bounding box center [605, 152] width 18 height 18
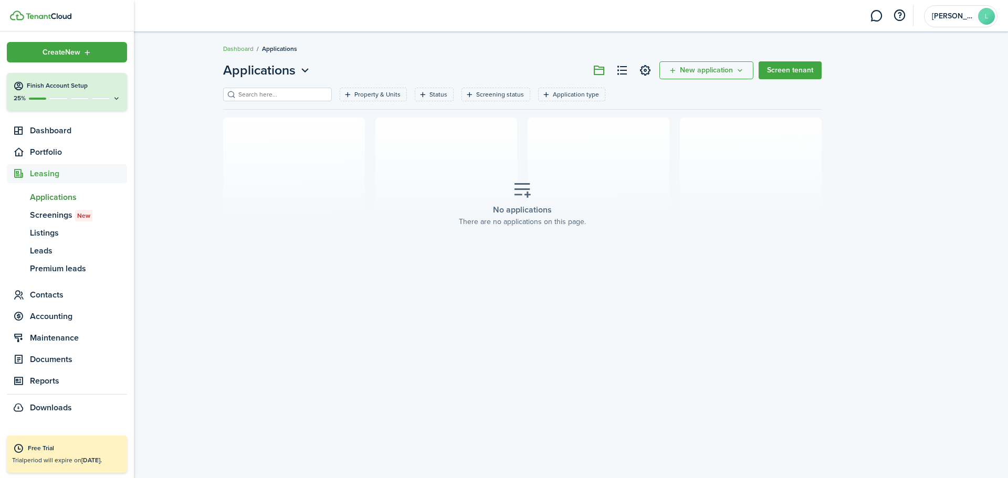
click at [74, 89] on h4 "Finish Account Setup" at bounding box center [74, 85] width 94 height 9
click at [57, 215] on span "Screenings New" at bounding box center [78, 215] width 97 height 13
